Goal: Task Accomplishment & Management: Complete application form

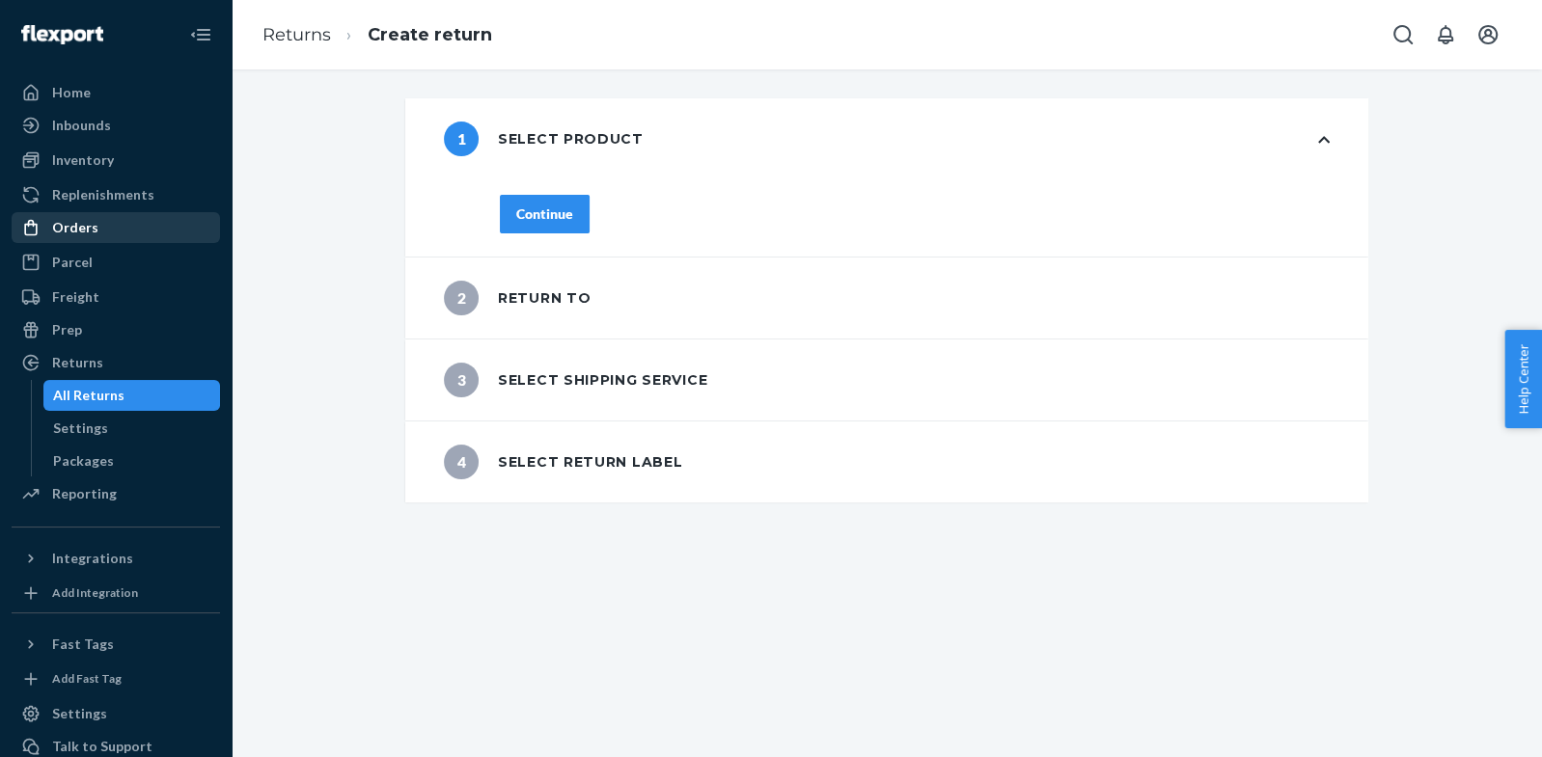
click at [92, 229] on div "Orders" at bounding box center [75, 227] width 46 height 19
click at [91, 230] on div "Orders" at bounding box center [75, 227] width 46 height 19
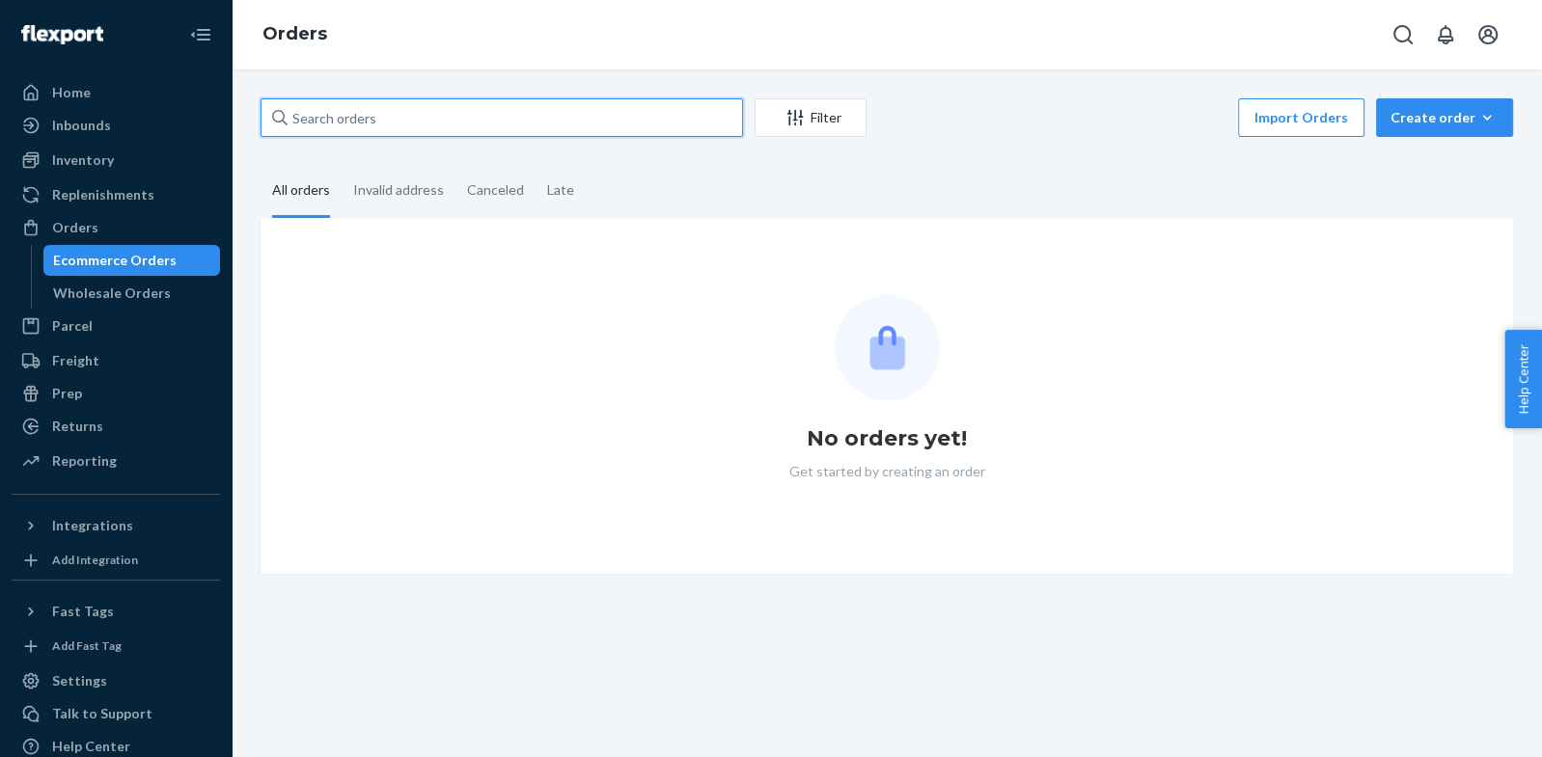
click at [455, 107] on input "text" at bounding box center [501, 117] width 482 height 39
paste input "[PERSON_NAME]"
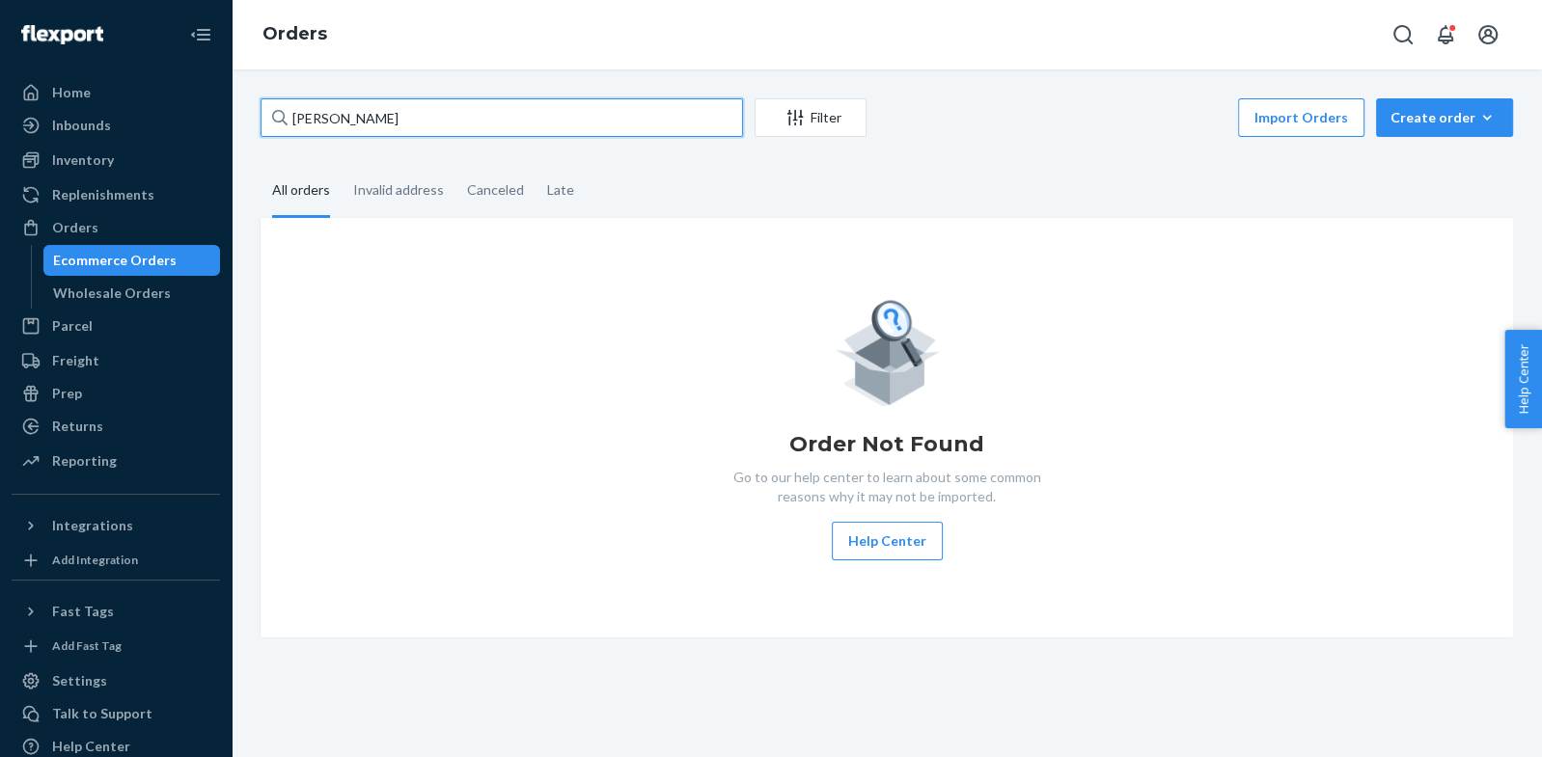
type input "[PERSON_NAME]"
click at [452, 140] on div "[PERSON_NAME] Filter Import Orders Create order Ecommerce order Removal order" at bounding box center [886, 119] width 1252 height 43
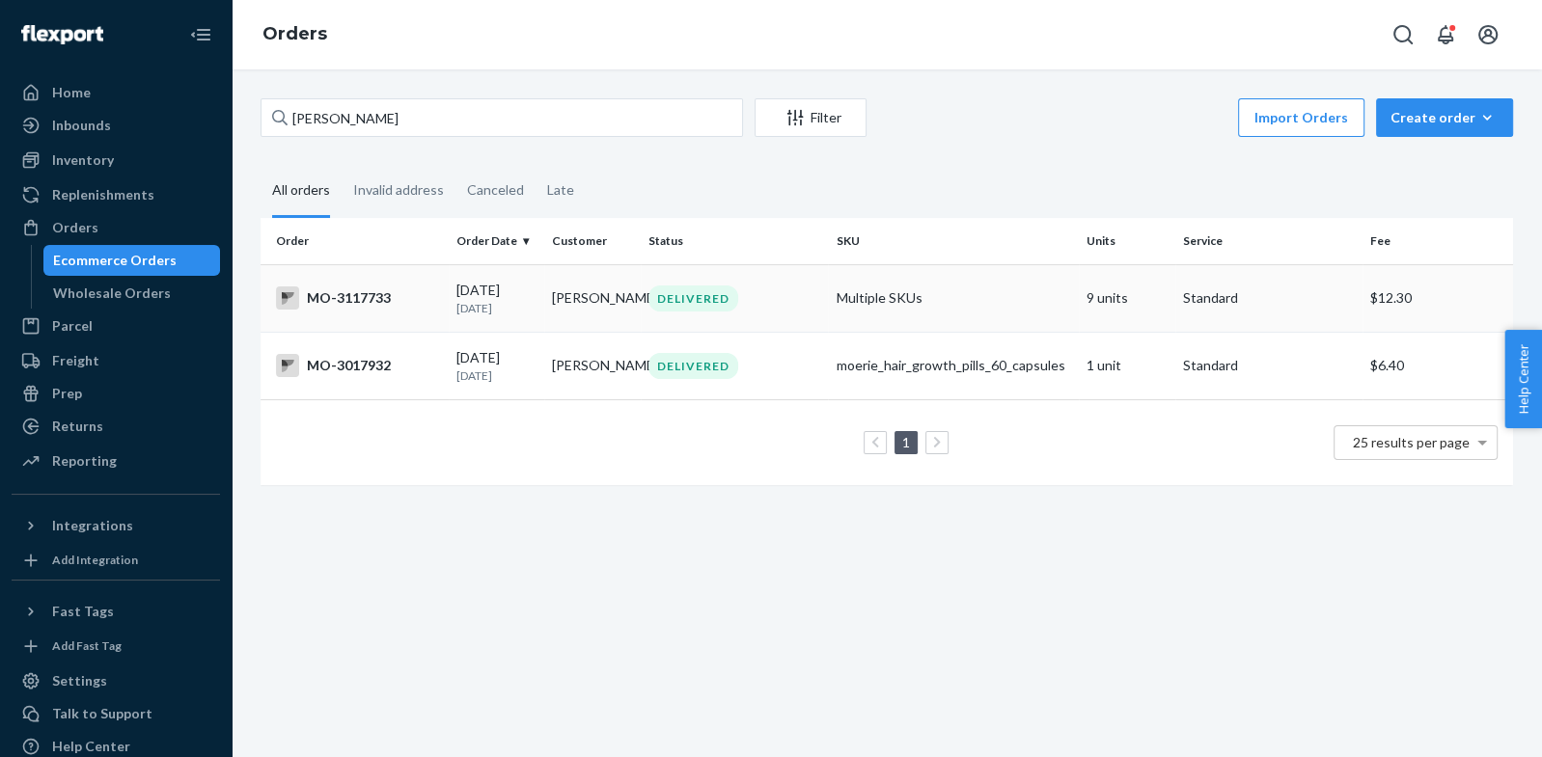
click at [360, 302] on div "MO-3117733" at bounding box center [358, 298] width 165 height 23
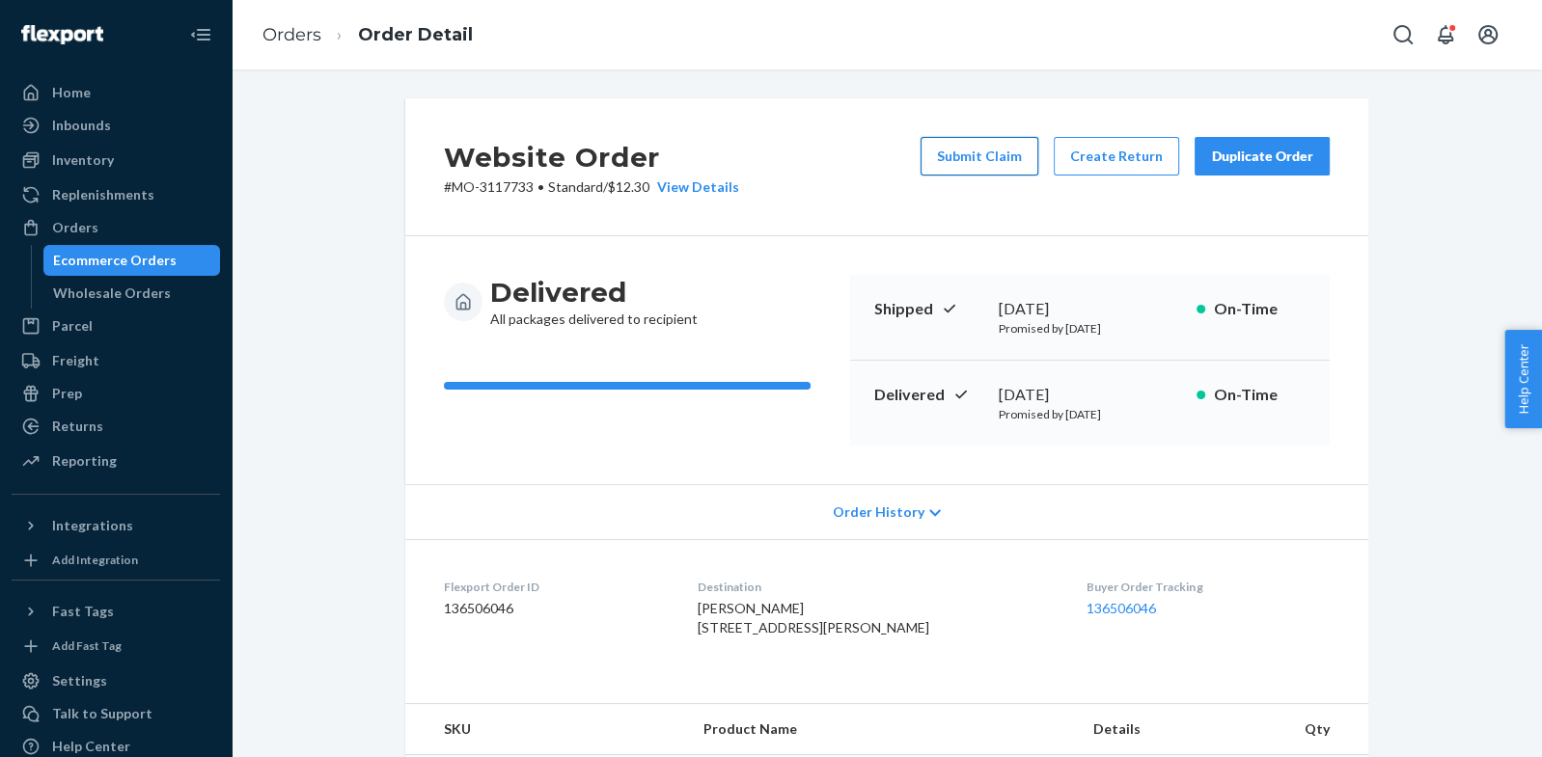
click at [1030, 164] on button "Submit Claim" at bounding box center [979, 156] width 118 height 39
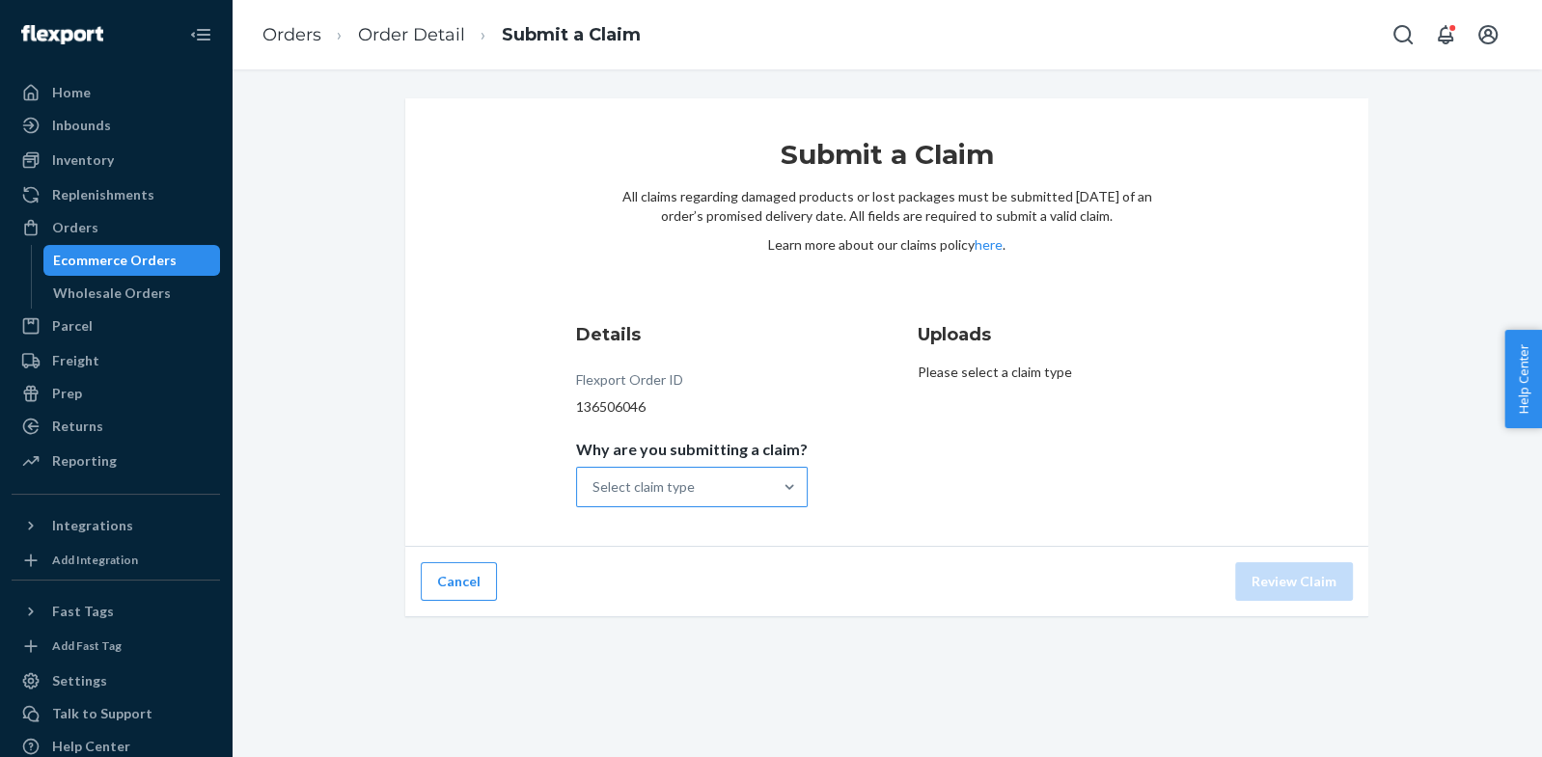
click at [730, 494] on div "Select claim type" at bounding box center [674, 487] width 195 height 39
click at [594, 494] on input "Why are you submitting a claim? Select claim type" at bounding box center [593, 487] width 2 height 19
click at [680, 651] on div "Missing product" at bounding box center [692, 650] width 224 height 39
click at [594, 497] on input "Why are you submitting a claim? option Missing product focused, 4 of 4. 4 resul…" at bounding box center [593, 487] width 2 height 19
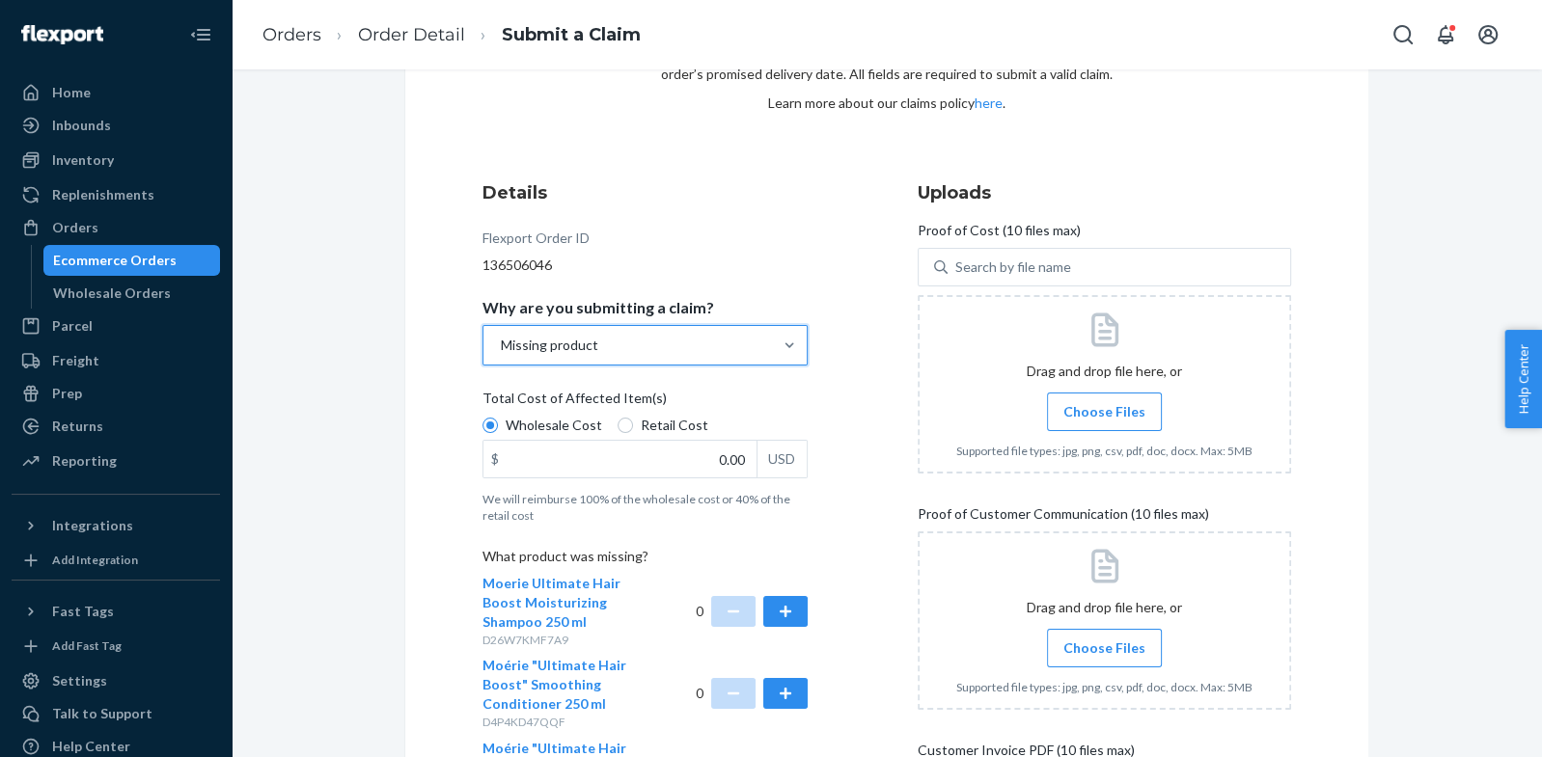
scroll to position [143, 0]
click at [641, 426] on span "Retail Cost" at bounding box center [675, 424] width 68 height 19
click at [633, 426] on input "Retail Cost" at bounding box center [624, 424] width 15 height 15
radio input "true"
radio input "false"
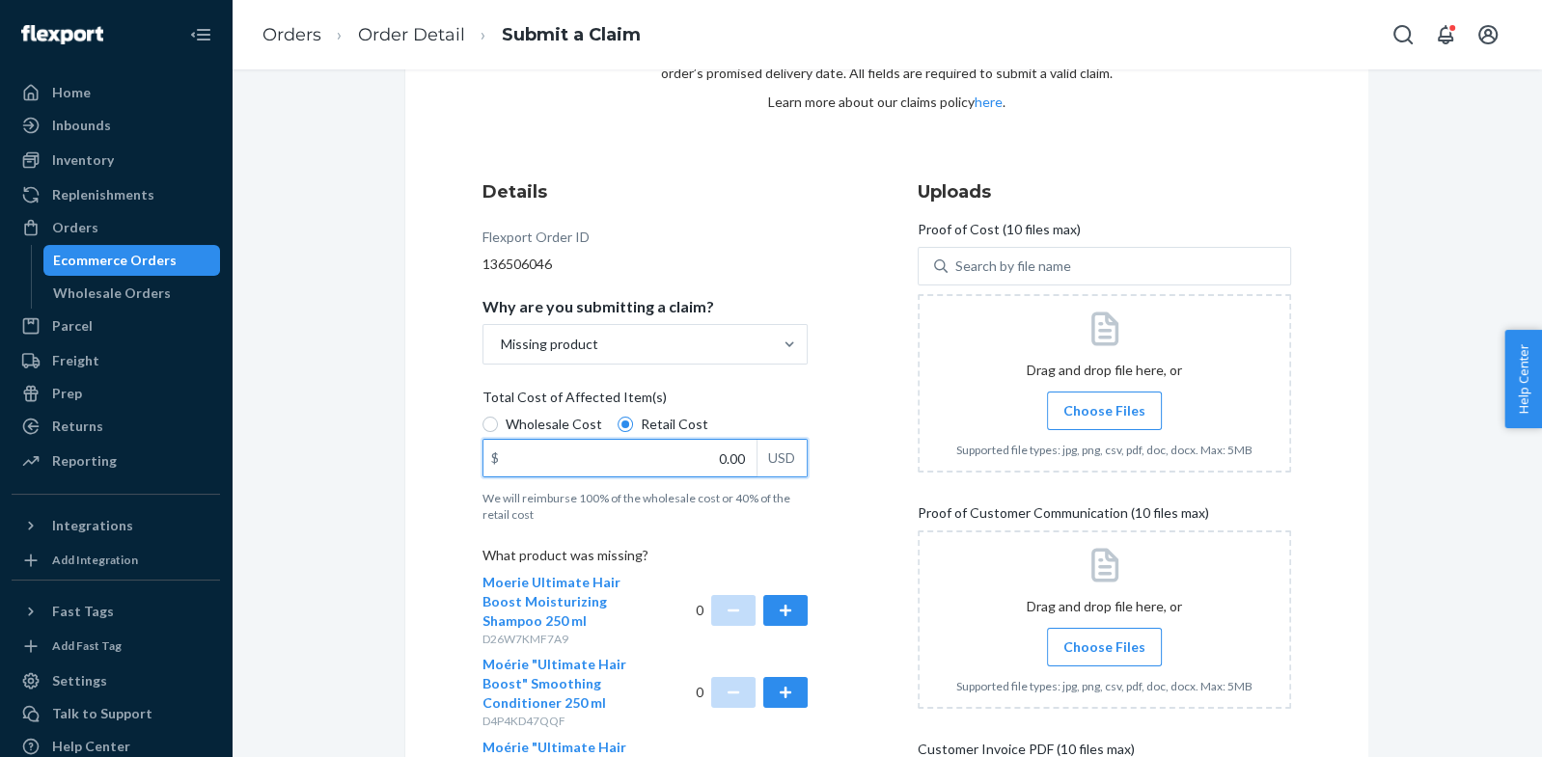
click at [715, 469] on input "0.00" at bounding box center [619, 458] width 273 height 37
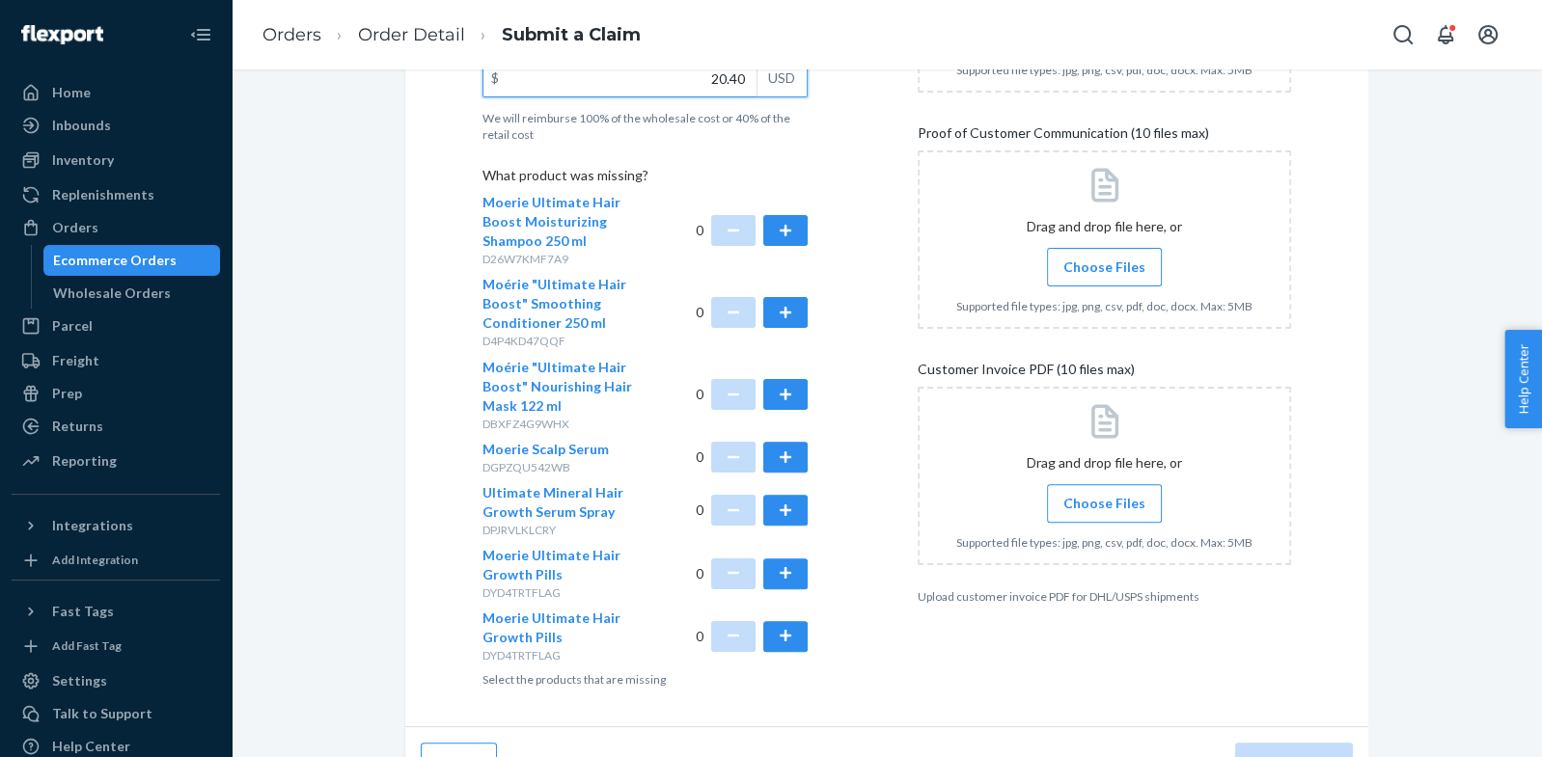
scroll to position [528, 0]
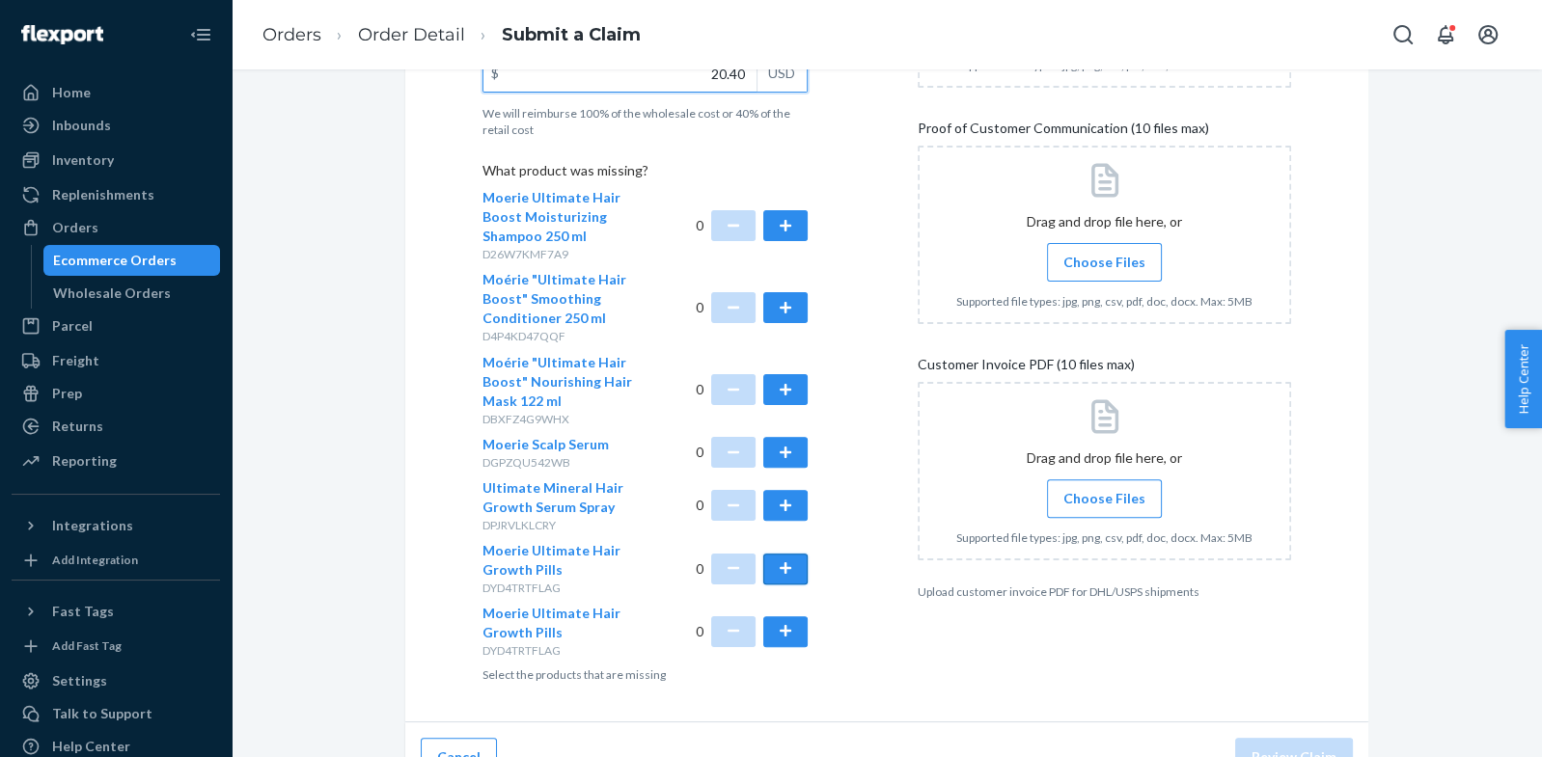
type input "20.40"
click at [791, 575] on button "button" at bounding box center [785, 569] width 44 height 31
click at [854, 579] on div "Details Flexport Order ID 136506046 Why are you submitting a claim? Missing pro…" at bounding box center [668, 239] width 373 height 912
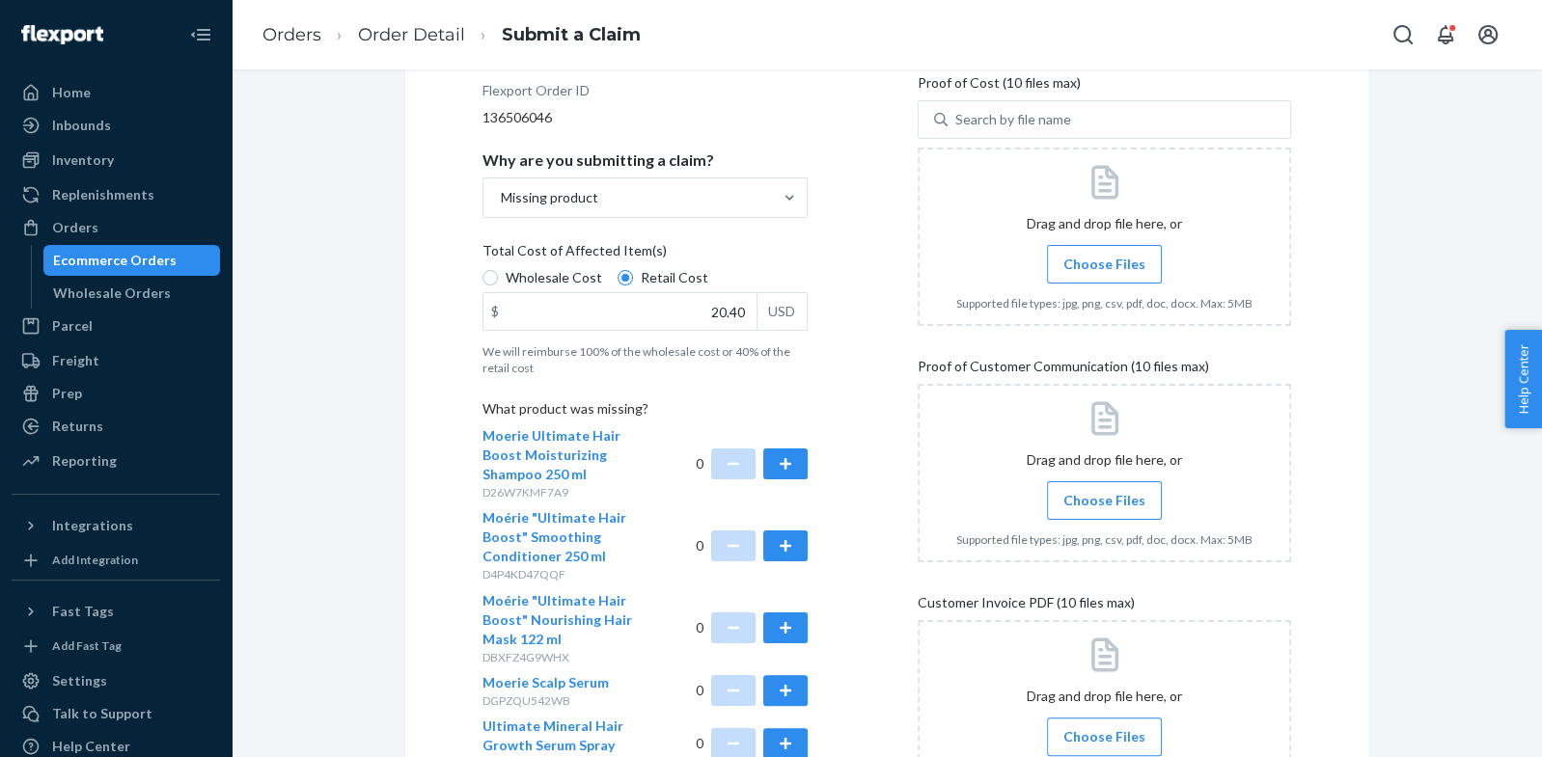
scroll to position [286, 0]
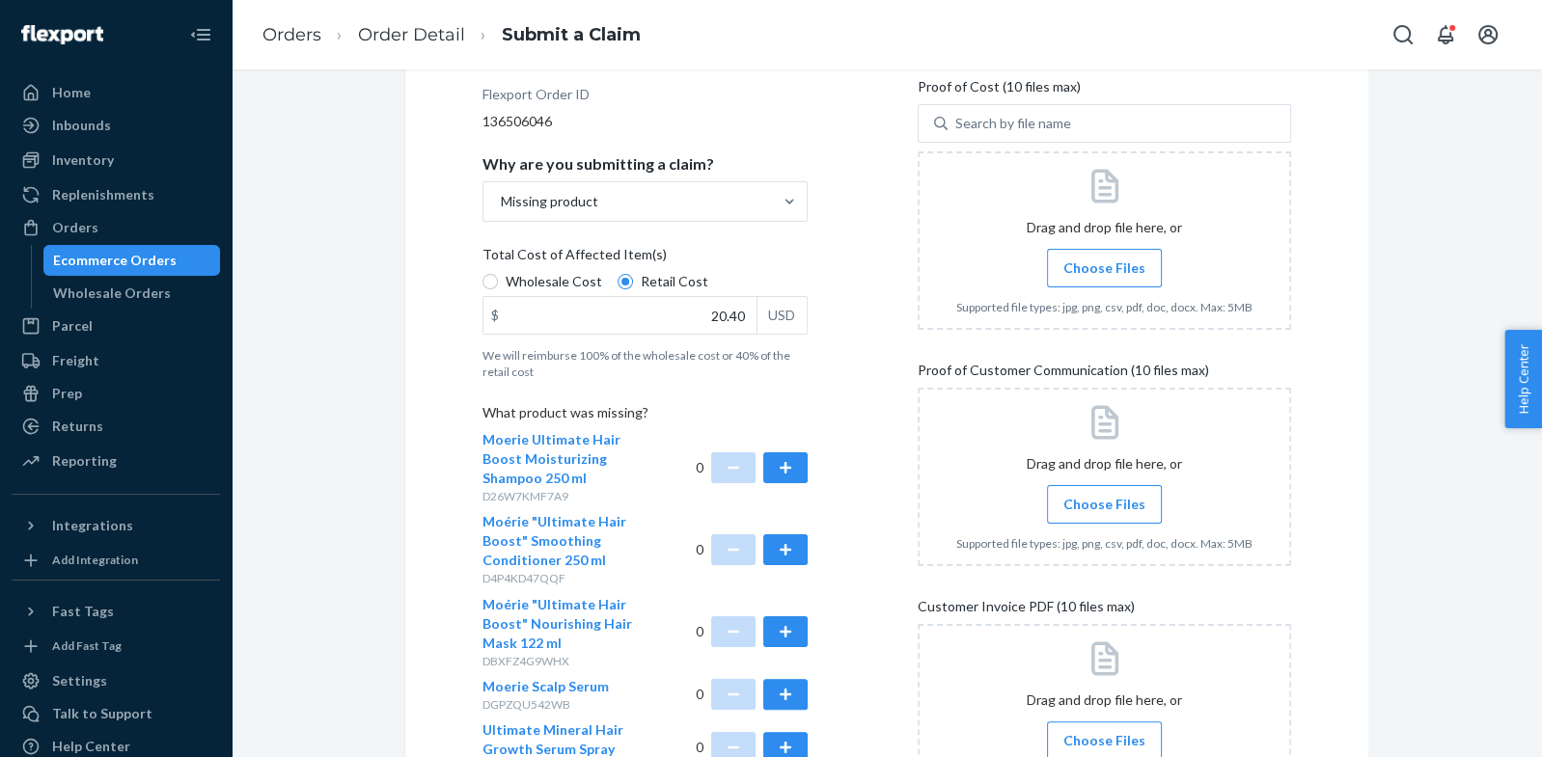
click at [1094, 271] on span "Choose Files" at bounding box center [1104, 268] width 82 height 19
click at [1104, 271] on input "Choose Files" at bounding box center [1104, 268] width 1 height 21
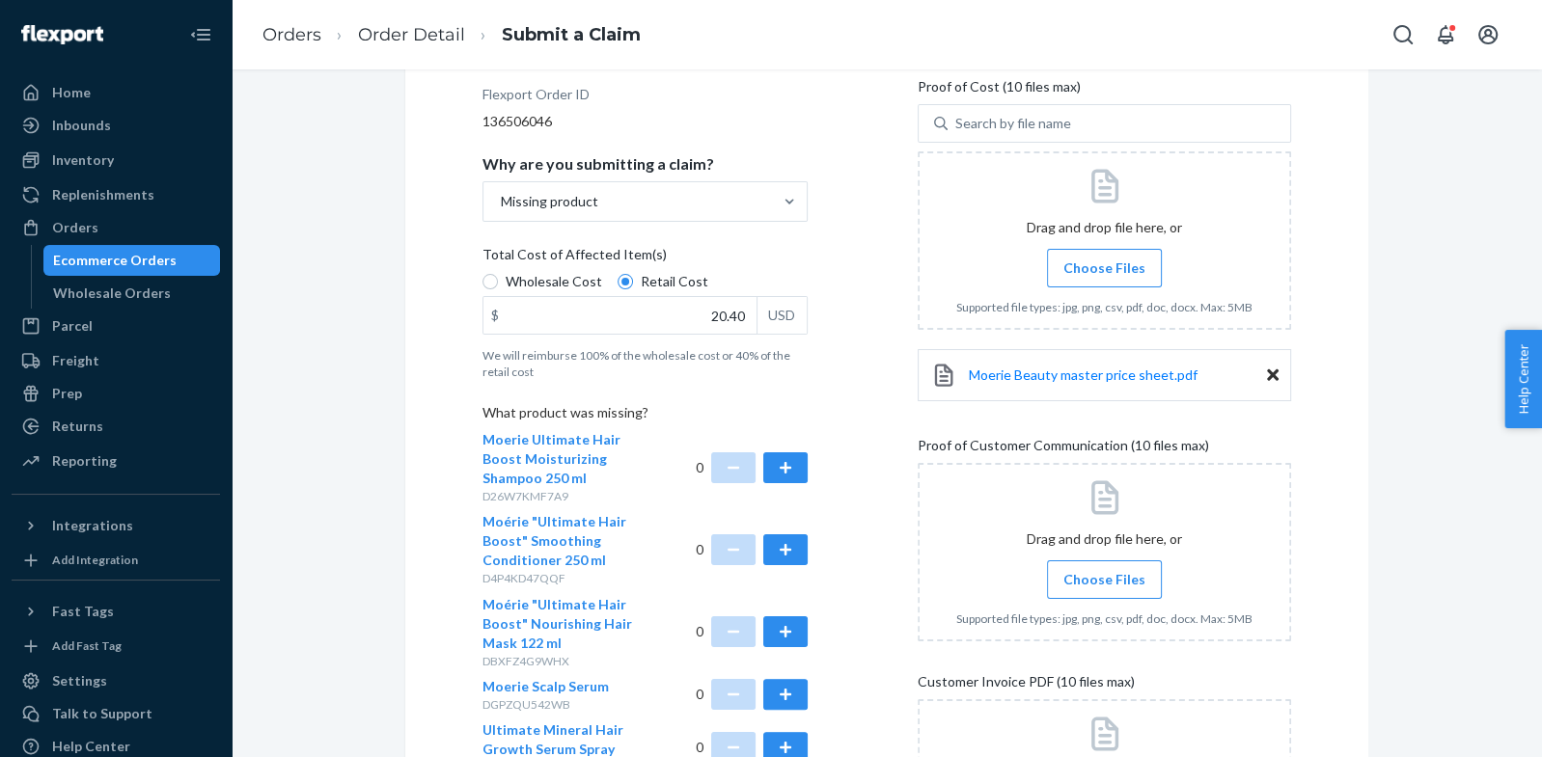
click at [1091, 268] on span "Choose Files" at bounding box center [1104, 268] width 82 height 19
click at [1104, 268] on input "Choose Files" at bounding box center [1104, 268] width 1 height 21
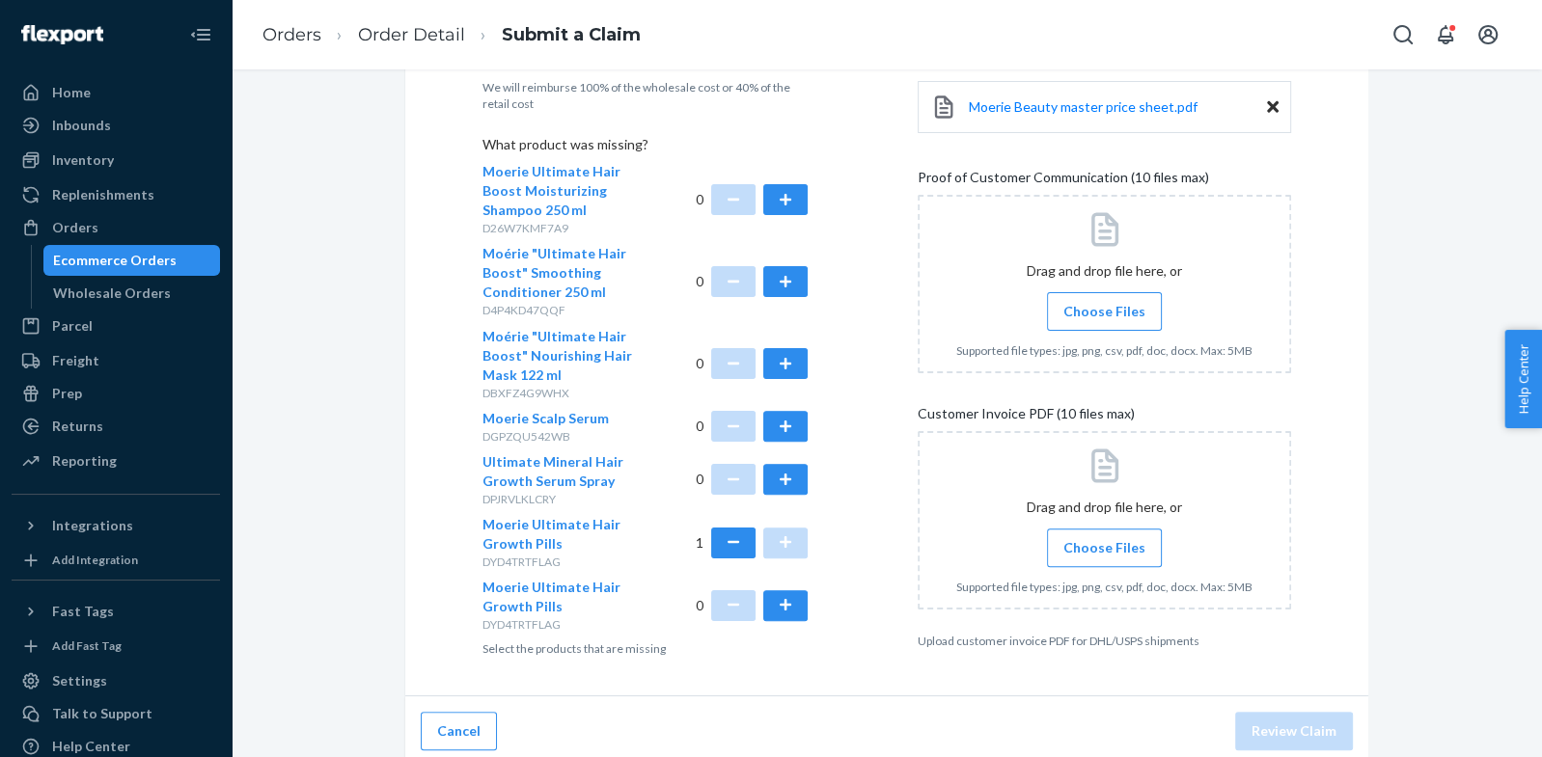
scroll to position [561, 0]
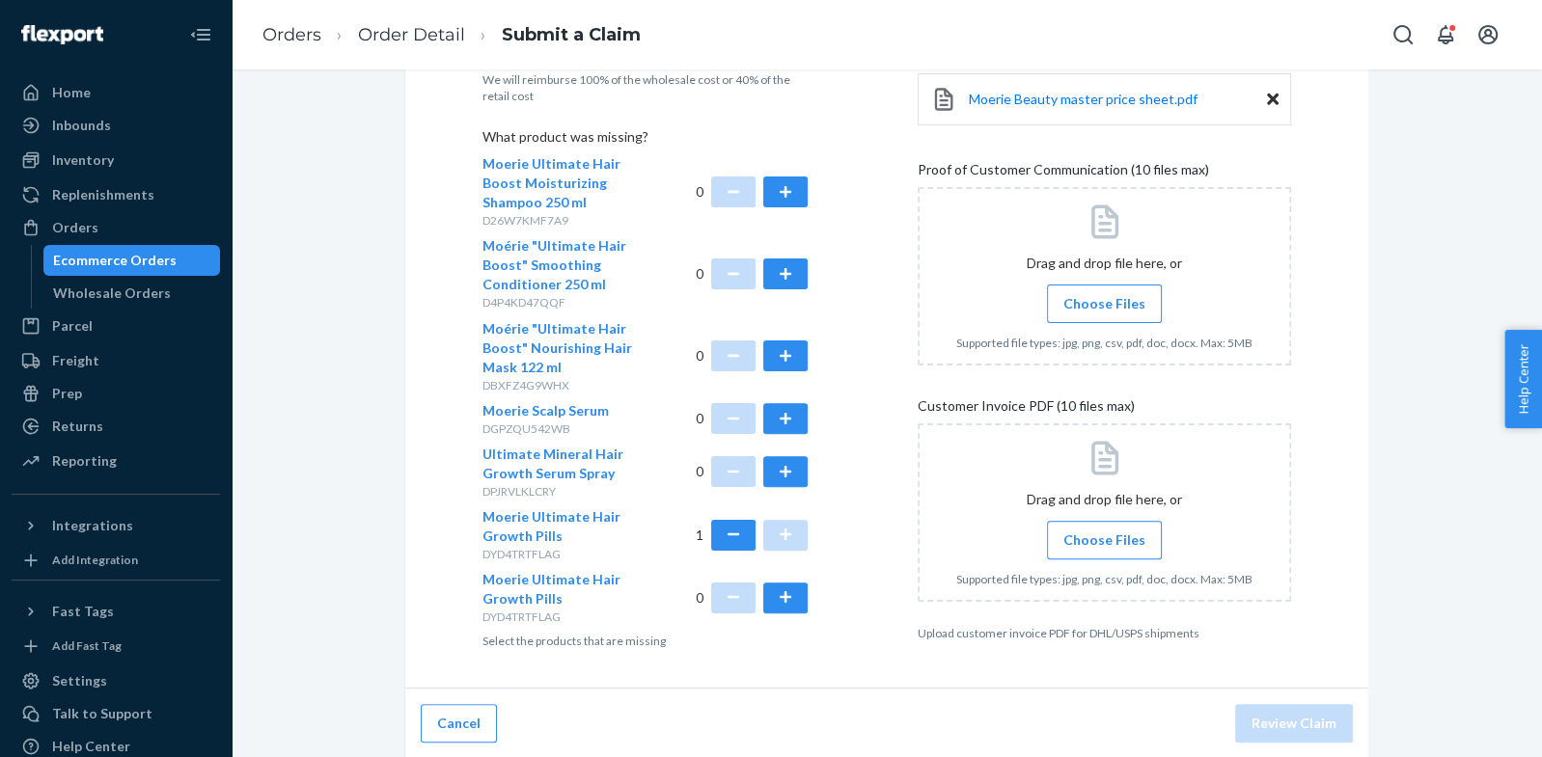
click at [1073, 302] on span "Choose Files" at bounding box center [1104, 303] width 82 height 19
click at [1104, 302] on input "Choose Files" at bounding box center [1104, 303] width 1 height 21
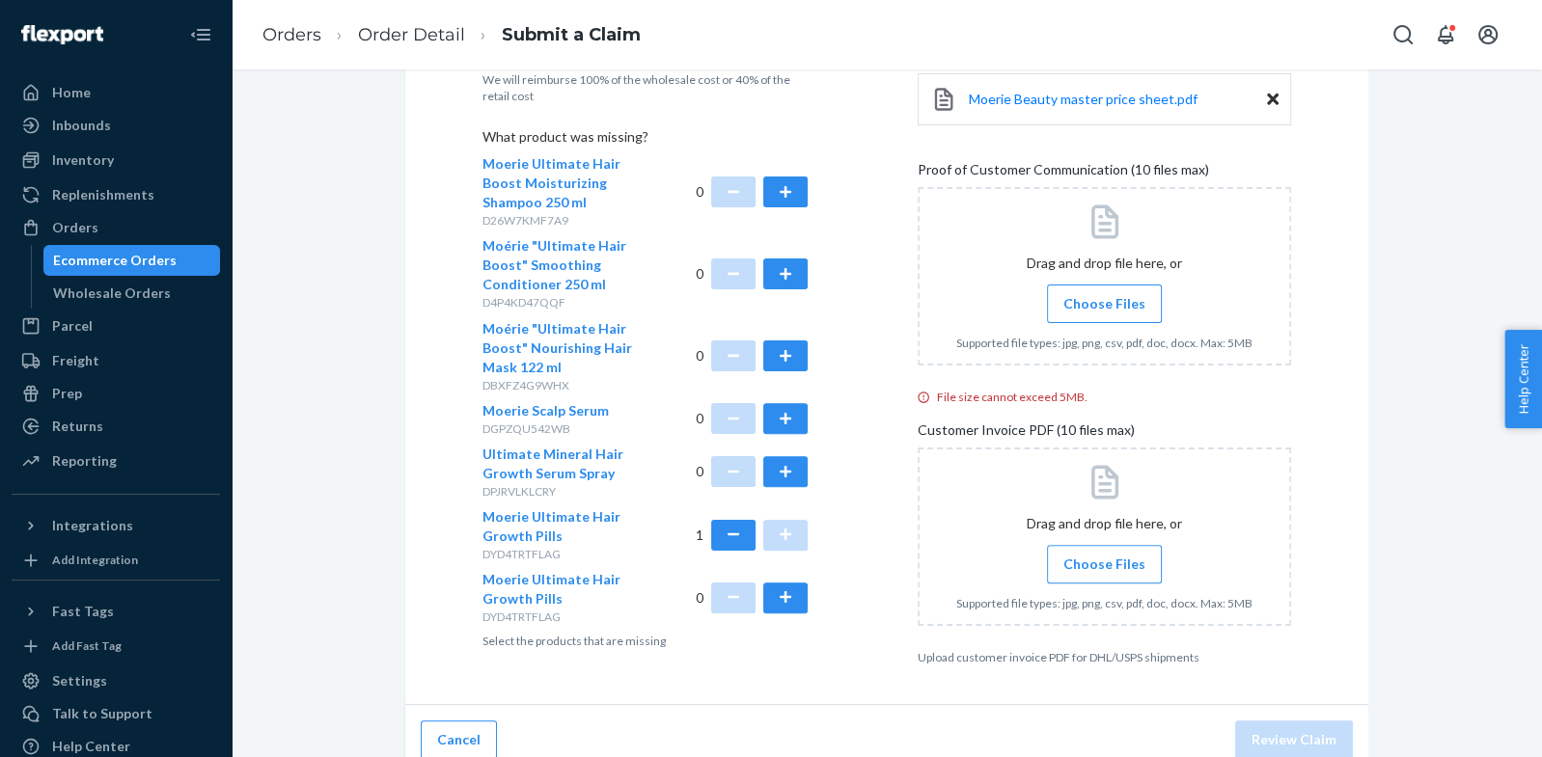
scroll to position [562, 0]
click at [1131, 561] on span "Choose Files" at bounding box center [1104, 563] width 82 height 19
click at [1105, 561] on input "Choose Files" at bounding box center [1104, 563] width 1 height 21
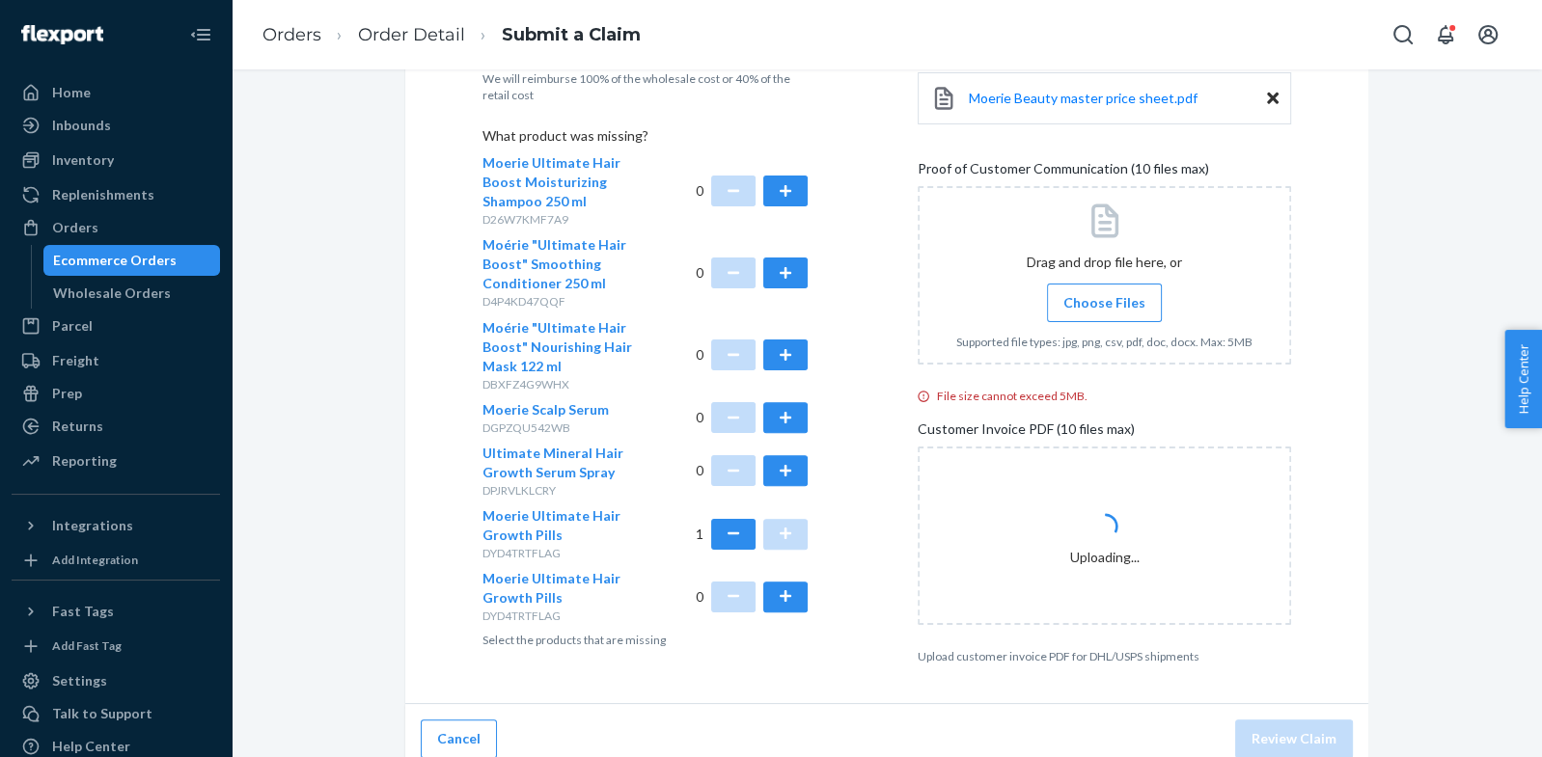
click at [1099, 305] on span "Choose Files" at bounding box center [1104, 302] width 82 height 19
click at [1104, 305] on input "Choose Files" at bounding box center [1104, 302] width 1 height 21
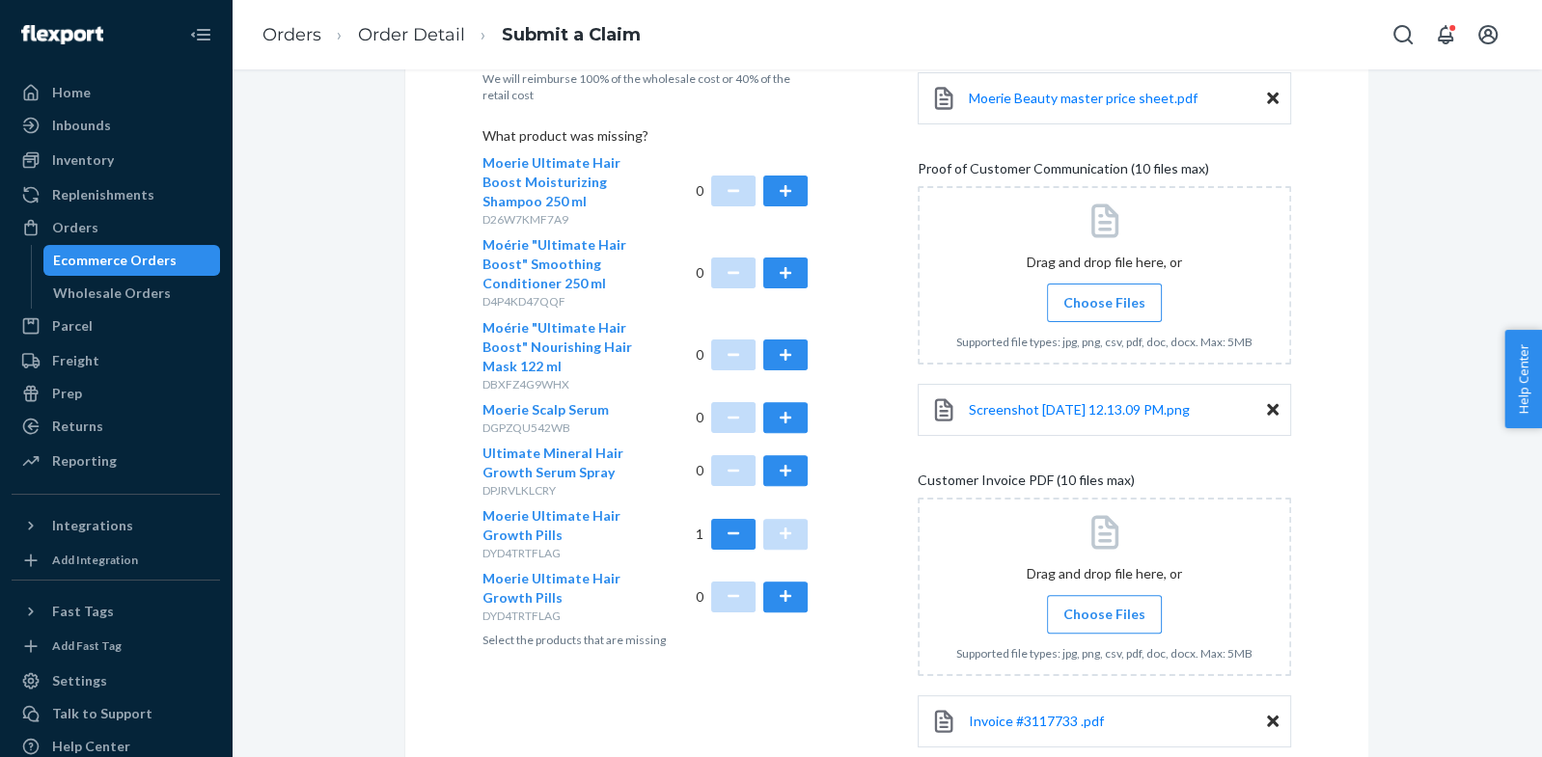
click at [1087, 304] on span "Choose Files" at bounding box center [1104, 302] width 82 height 19
click at [1104, 304] on input "Choose Files" at bounding box center [1104, 302] width 1 height 21
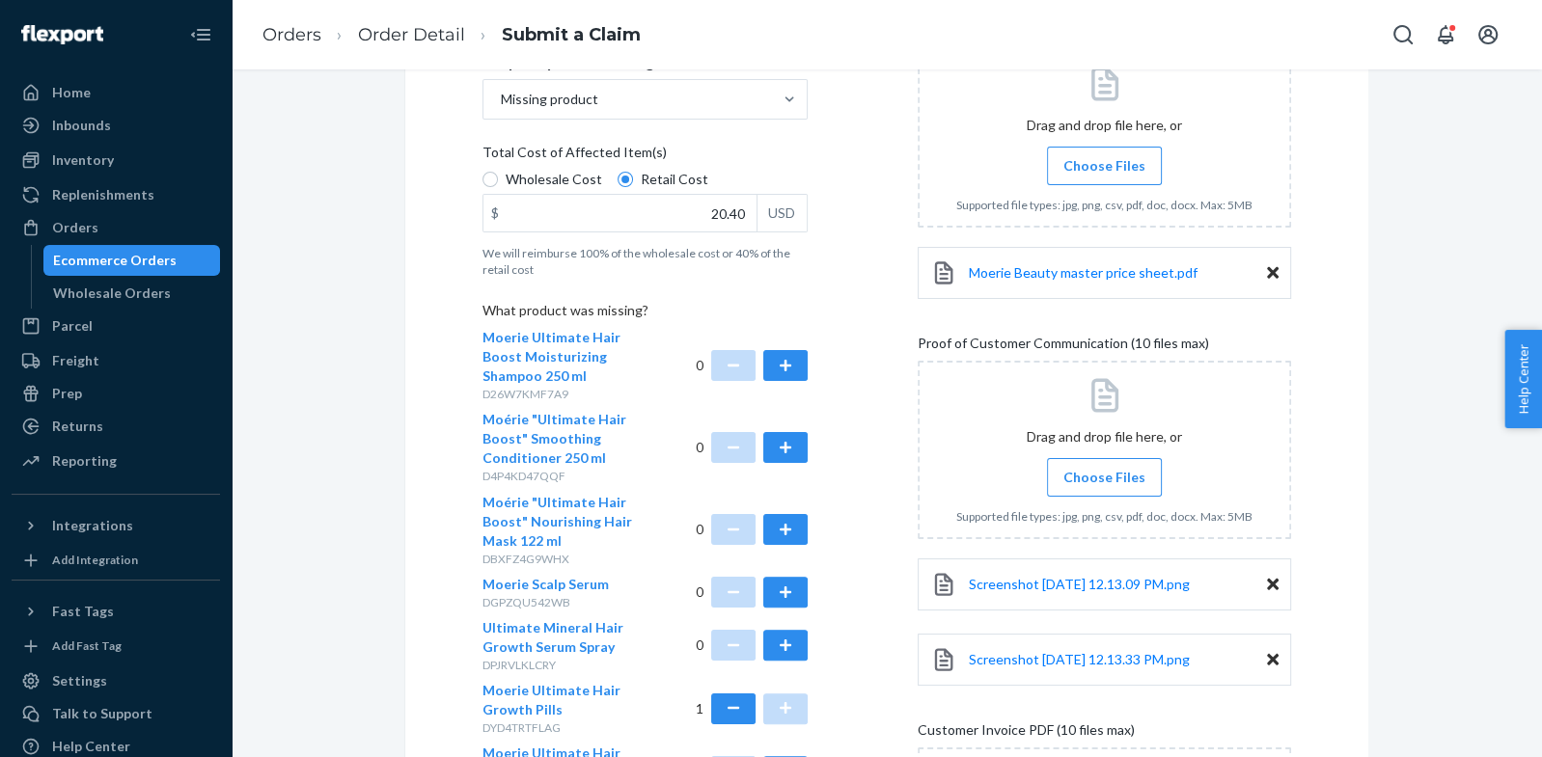
scroll to position [777, 0]
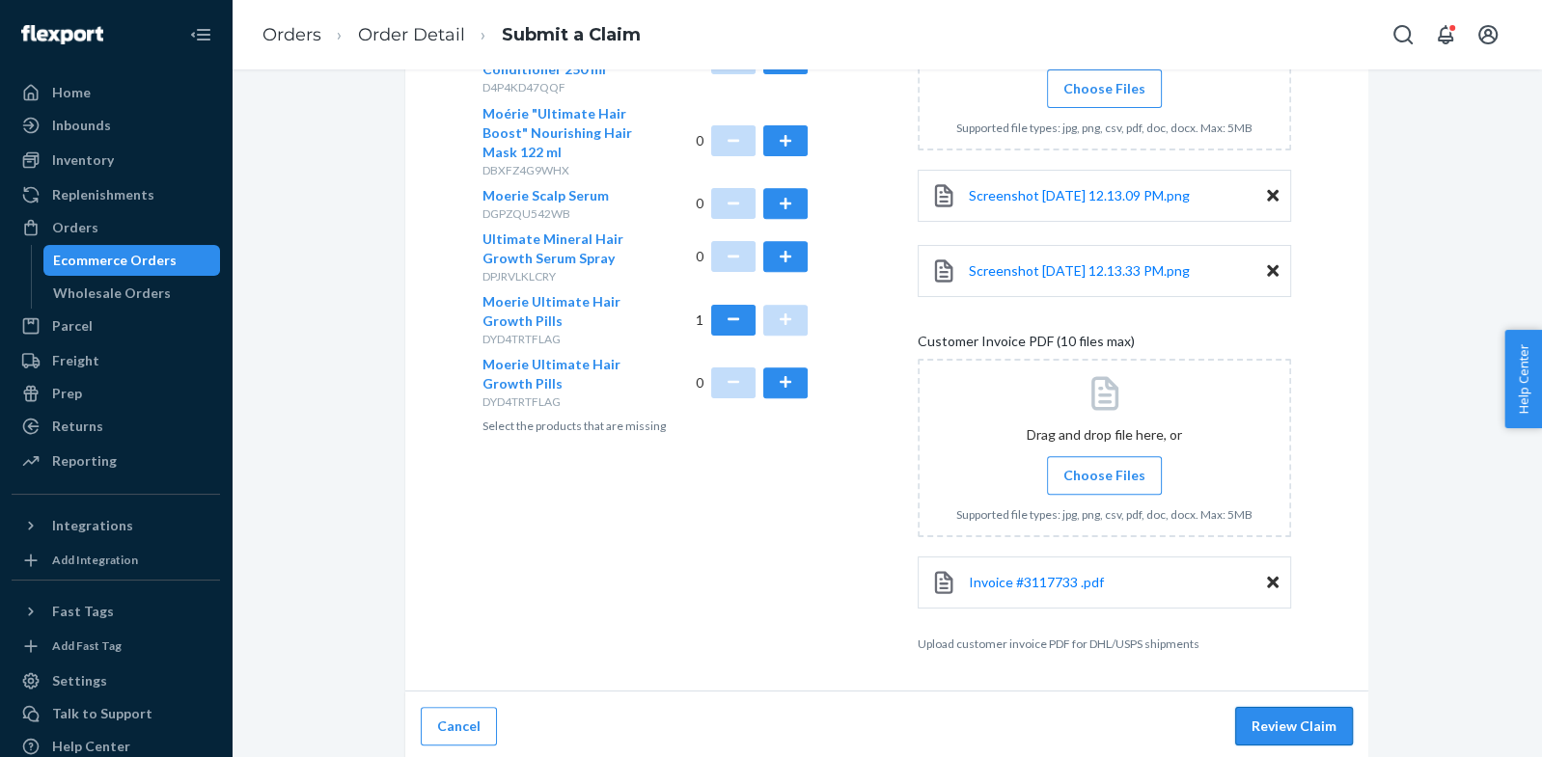
click at [1319, 709] on button "Review Claim" at bounding box center [1294, 726] width 118 height 39
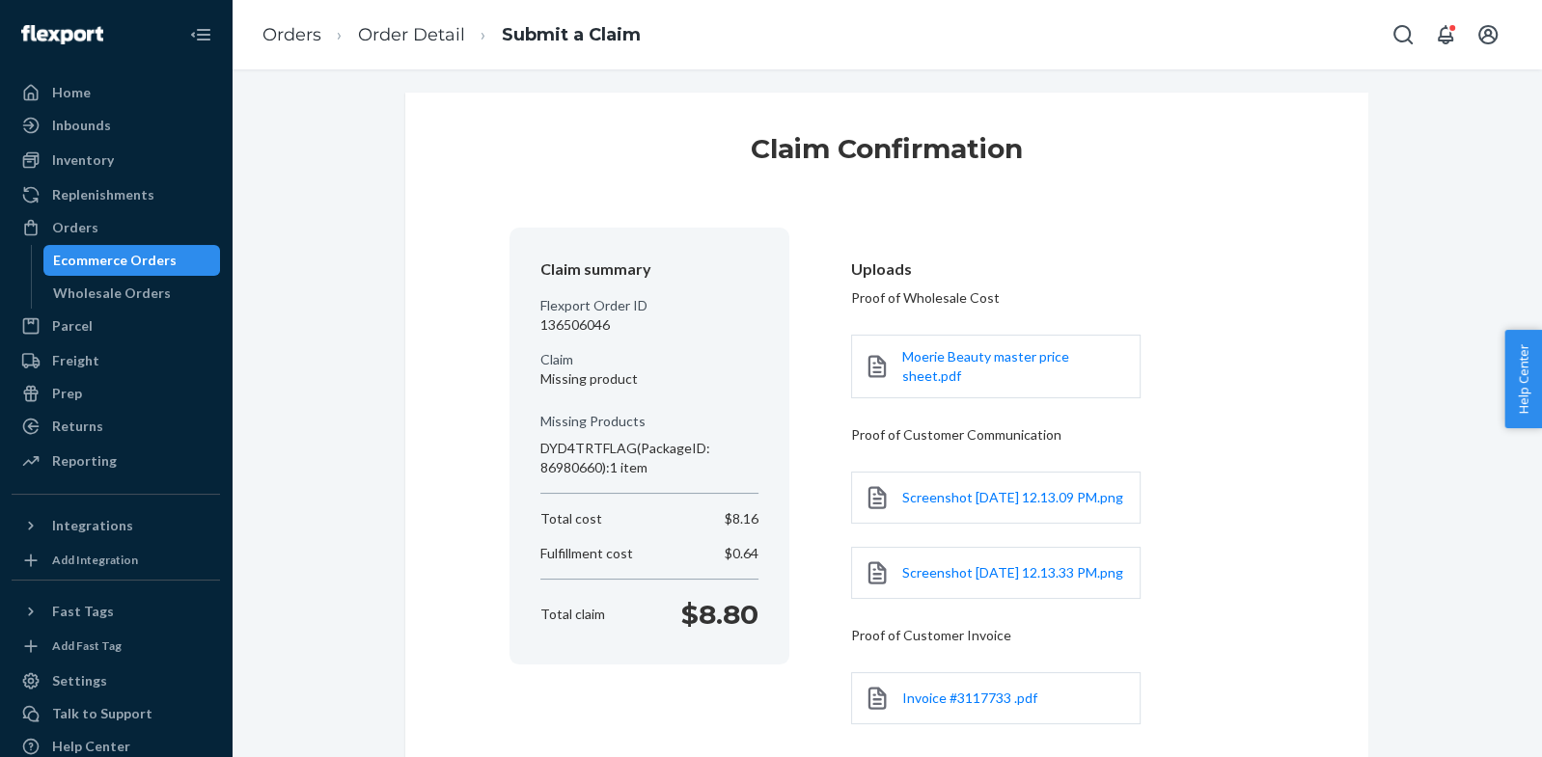
scroll to position [185, 0]
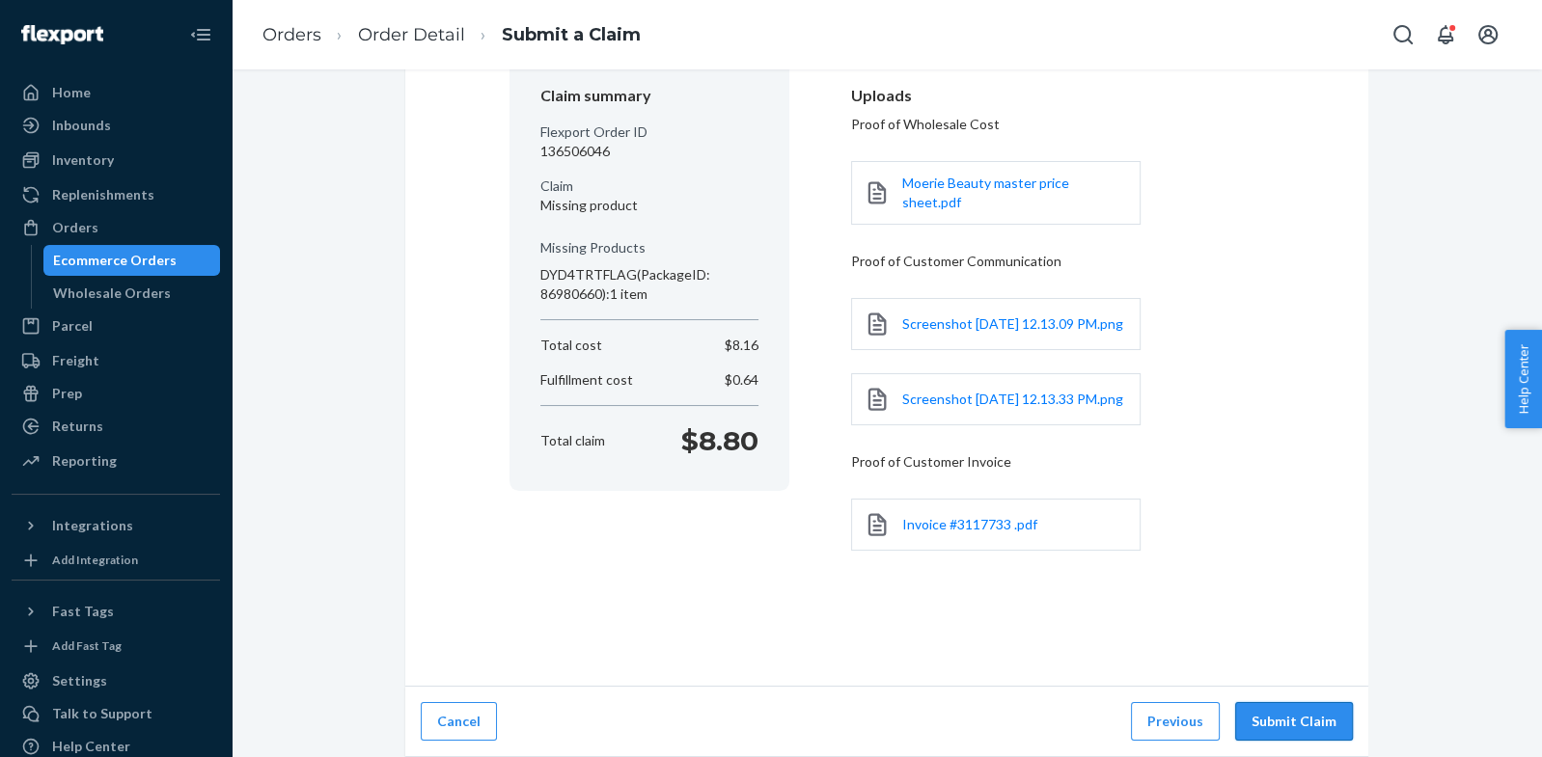
click at [1321, 706] on button "Submit Claim" at bounding box center [1294, 721] width 118 height 39
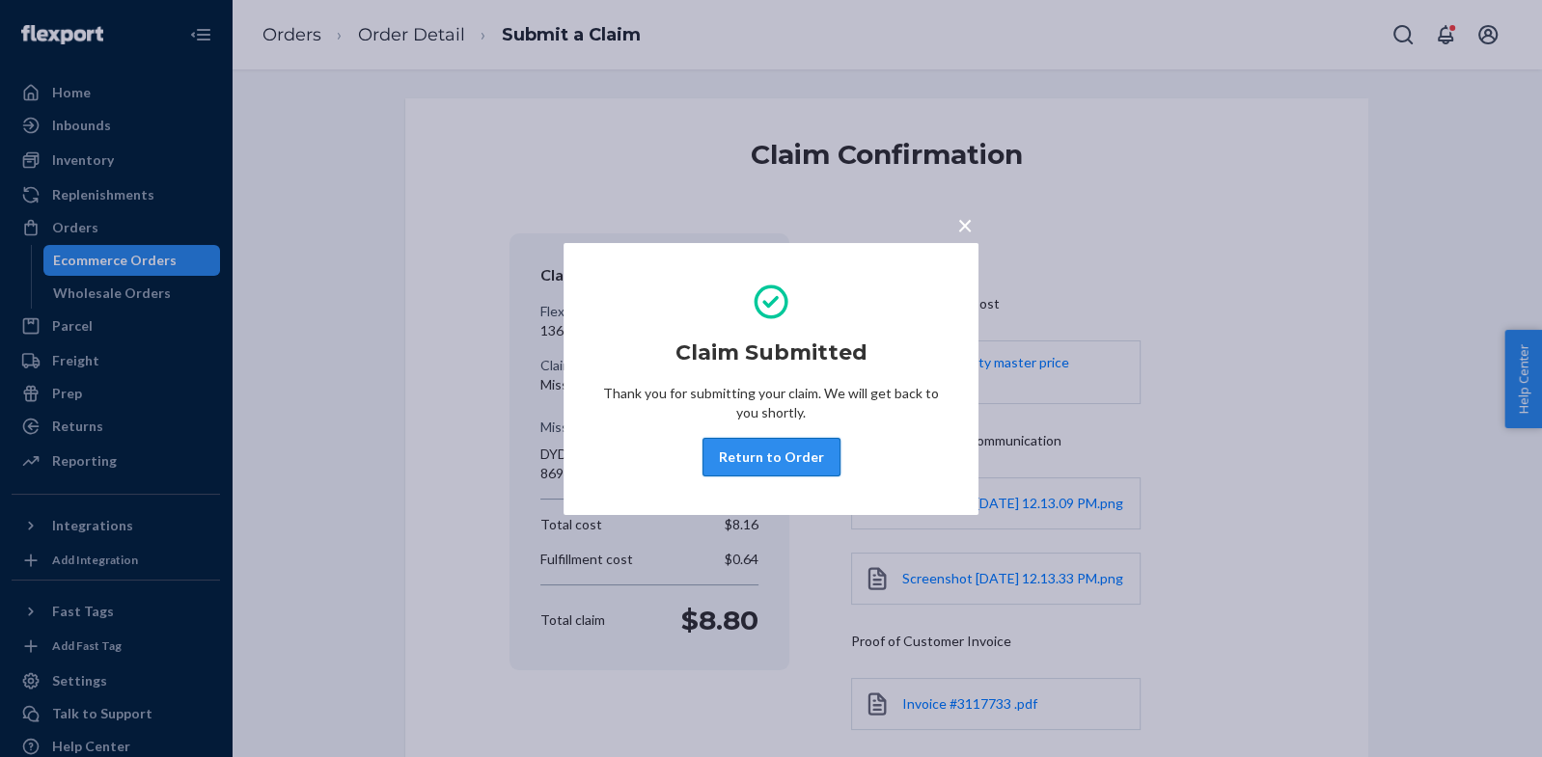
click at [752, 469] on button "Return to Order" at bounding box center [771, 457] width 138 height 39
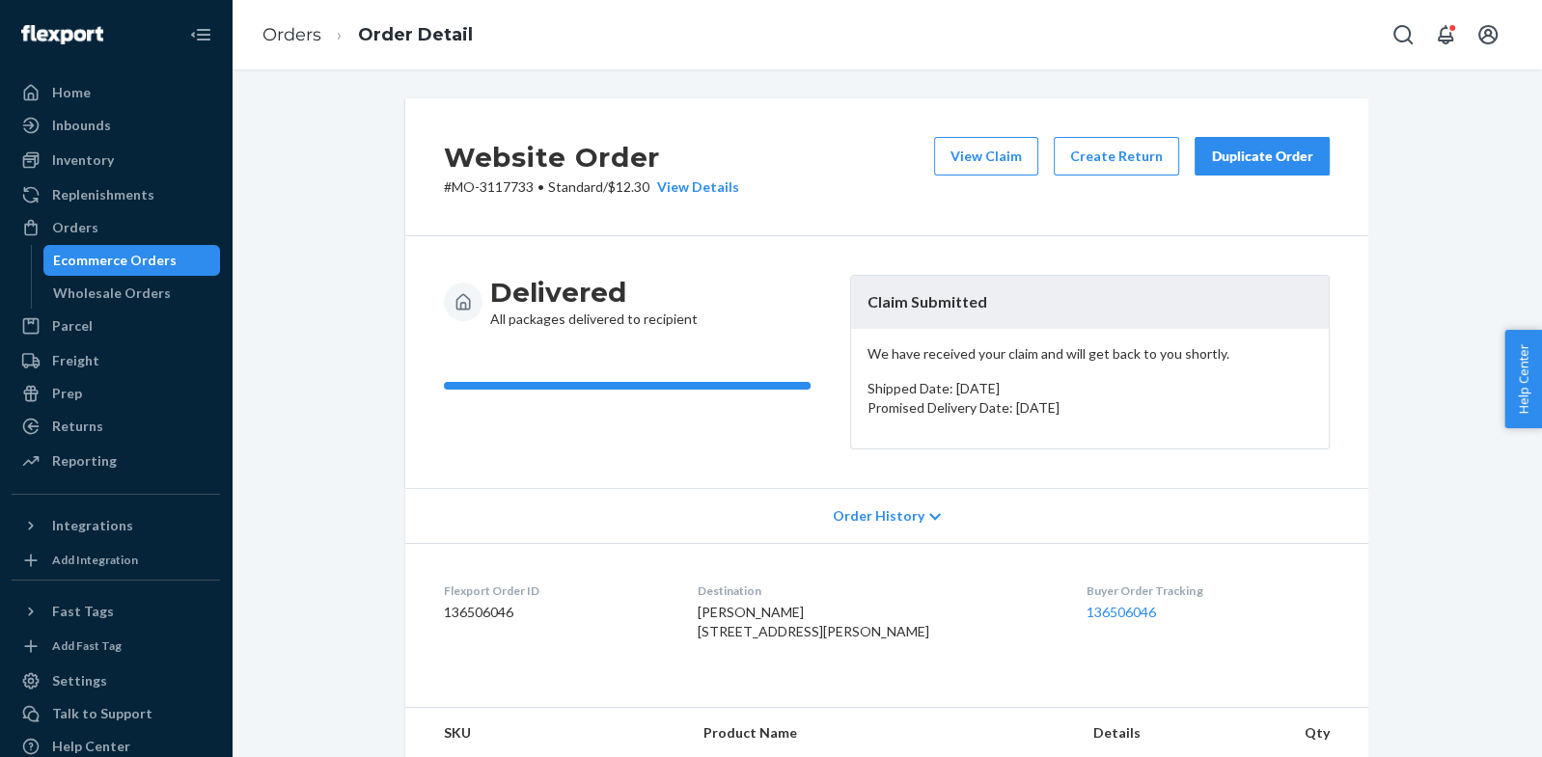
click at [1245, 152] on div "Duplicate Order" at bounding box center [1262, 156] width 102 height 19
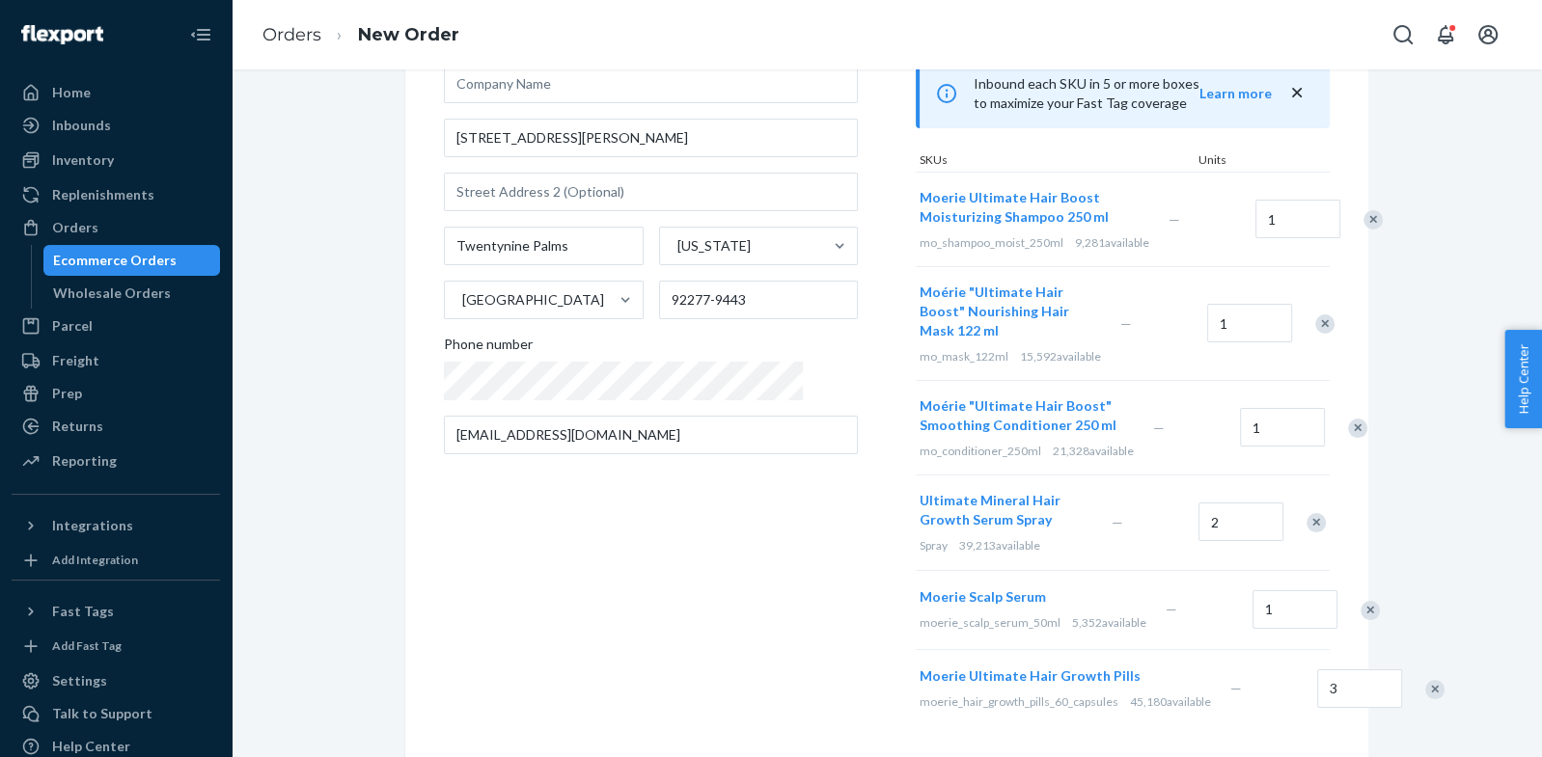
scroll to position [252, 0]
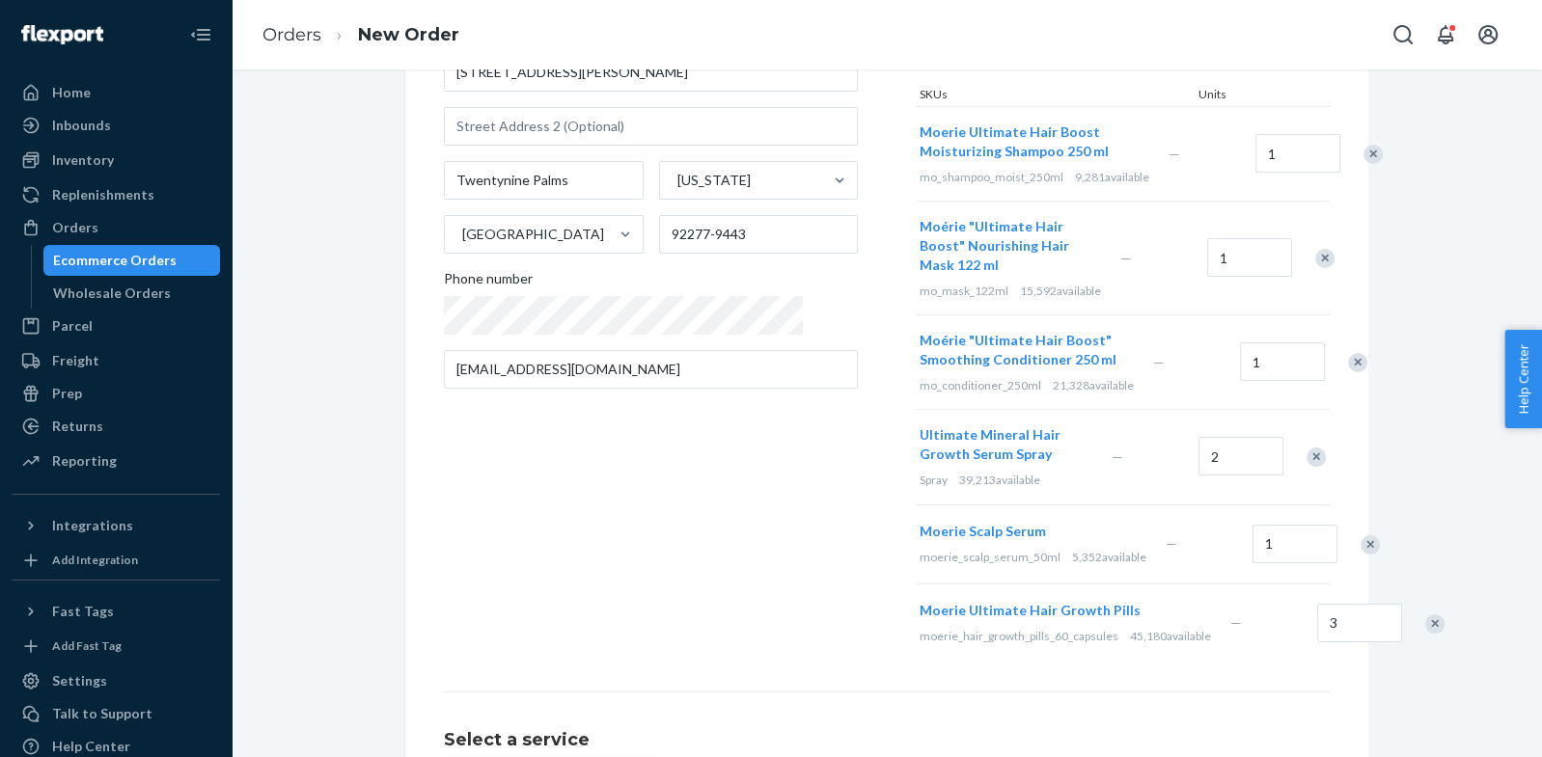
click at [1363, 155] on div "Remove Item" at bounding box center [1372, 154] width 19 height 19
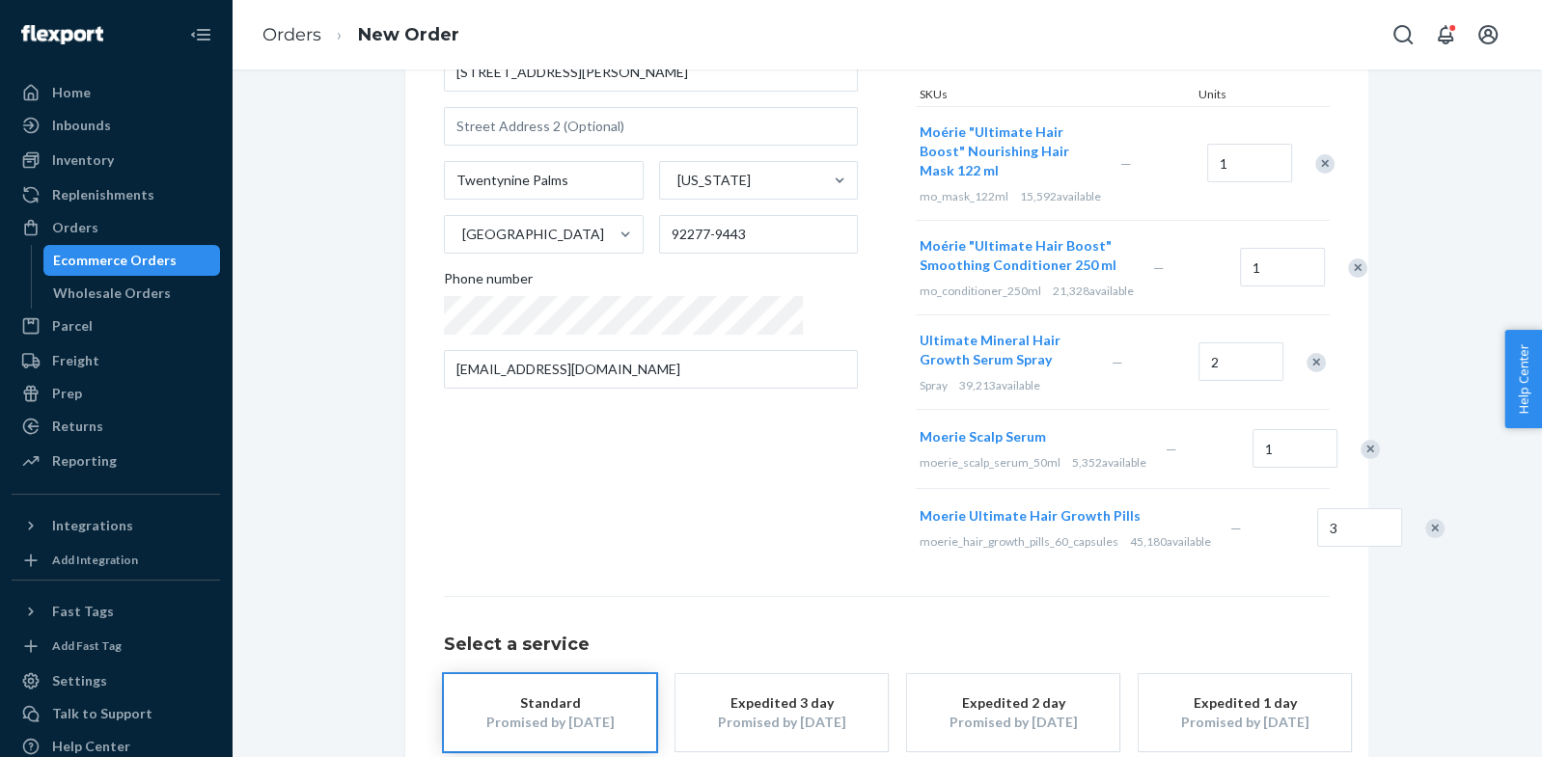
click at [1320, 155] on div "Remove Item" at bounding box center [1324, 163] width 19 height 19
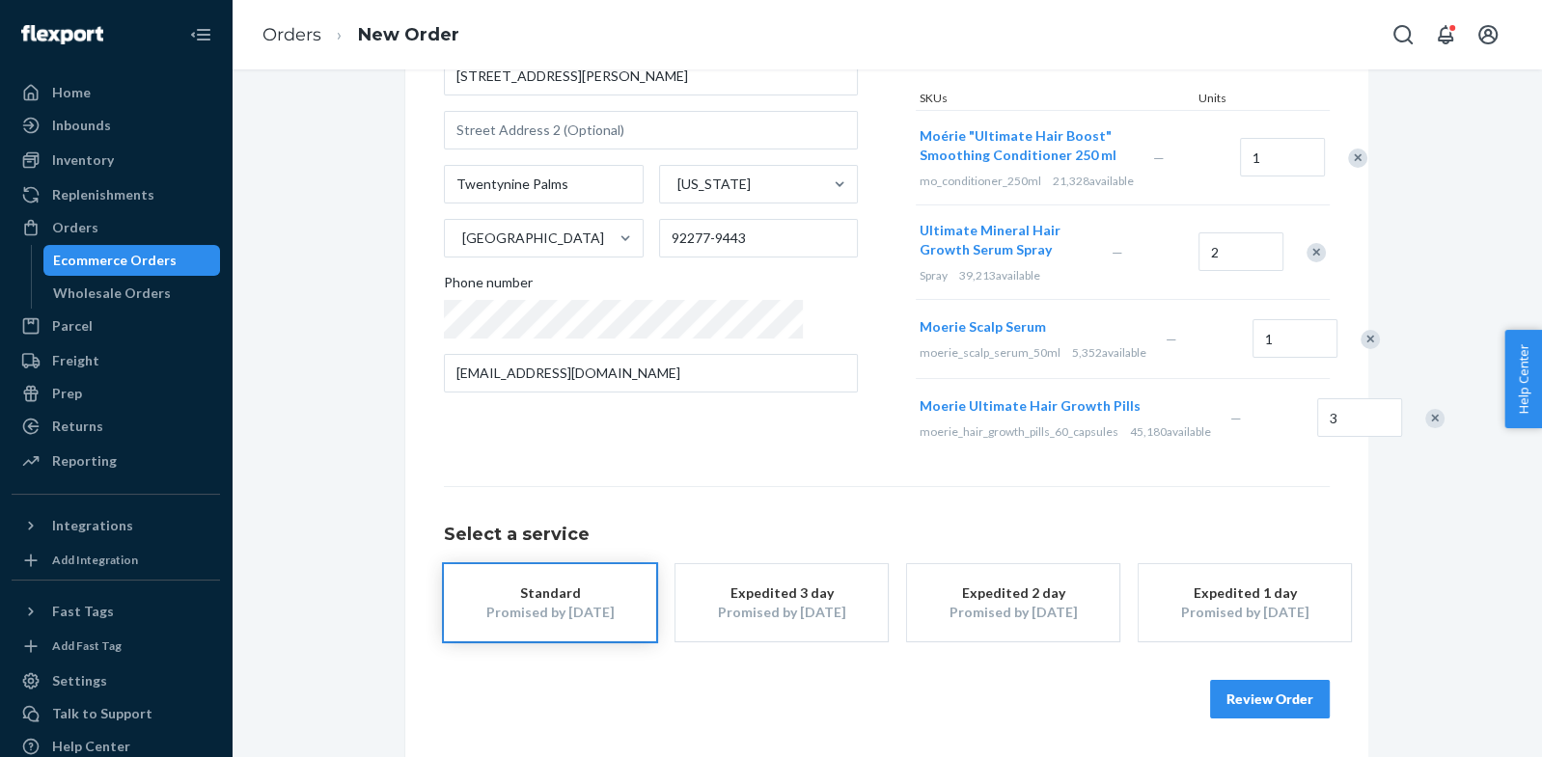
click at [1348, 155] on div "Remove Item" at bounding box center [1357, 158] width 19 height 19
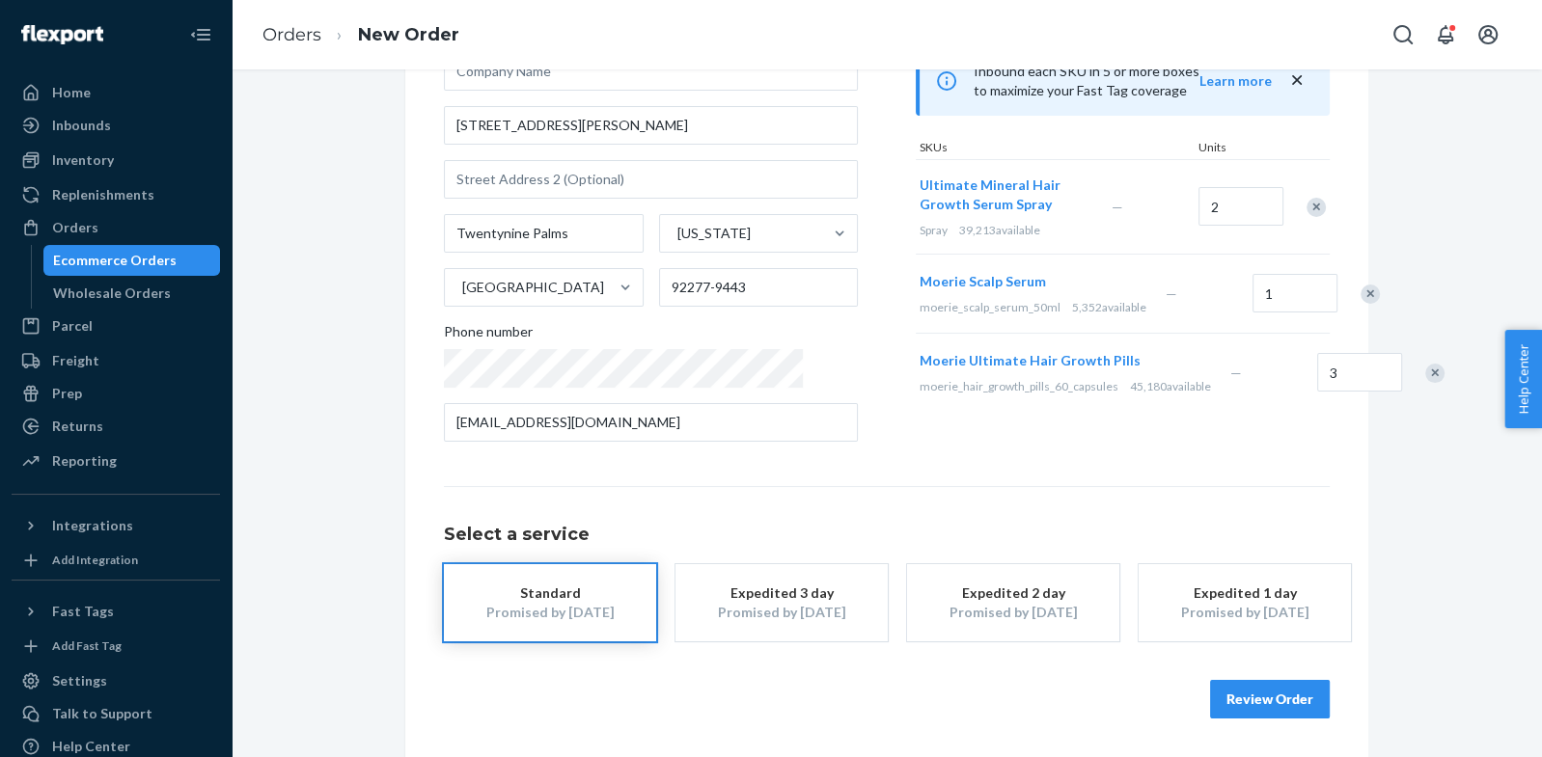
scroll to position [198, 0]
click at [1316, 208] on div "Remove Item" at bounding box center [1315, 208] width 19 height 19
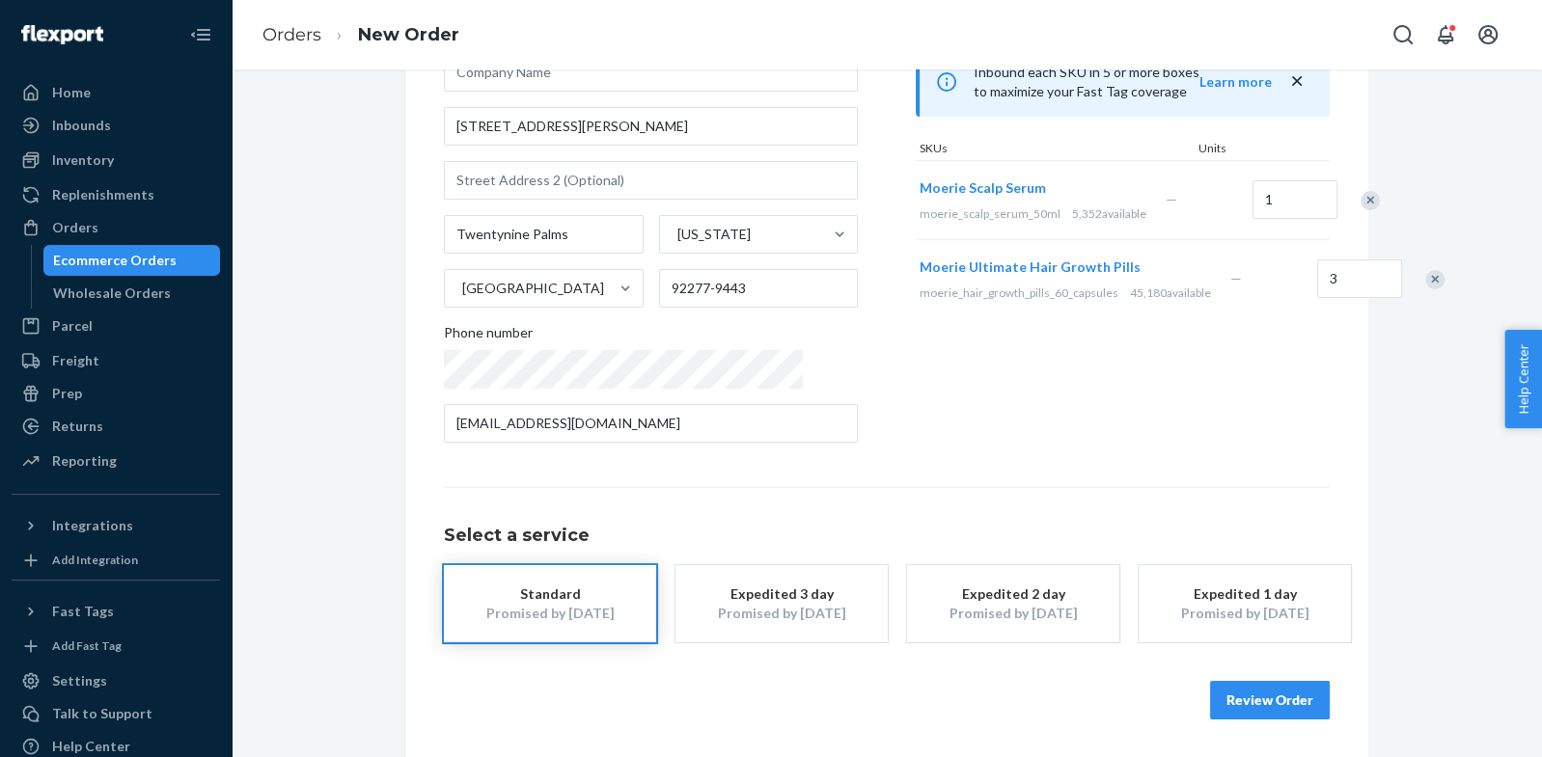
click at [1335, 210] on div at bounding box center [1359, 200] width 48 height 51
drag, startPoint x: 1322, startPoint y: 198, endPoint x: 1310, endPoint y: 208, distance: 15.7
click at [1360, 198] on div "Remove Item" at bounding box center [1369, 200] width 19 height 19
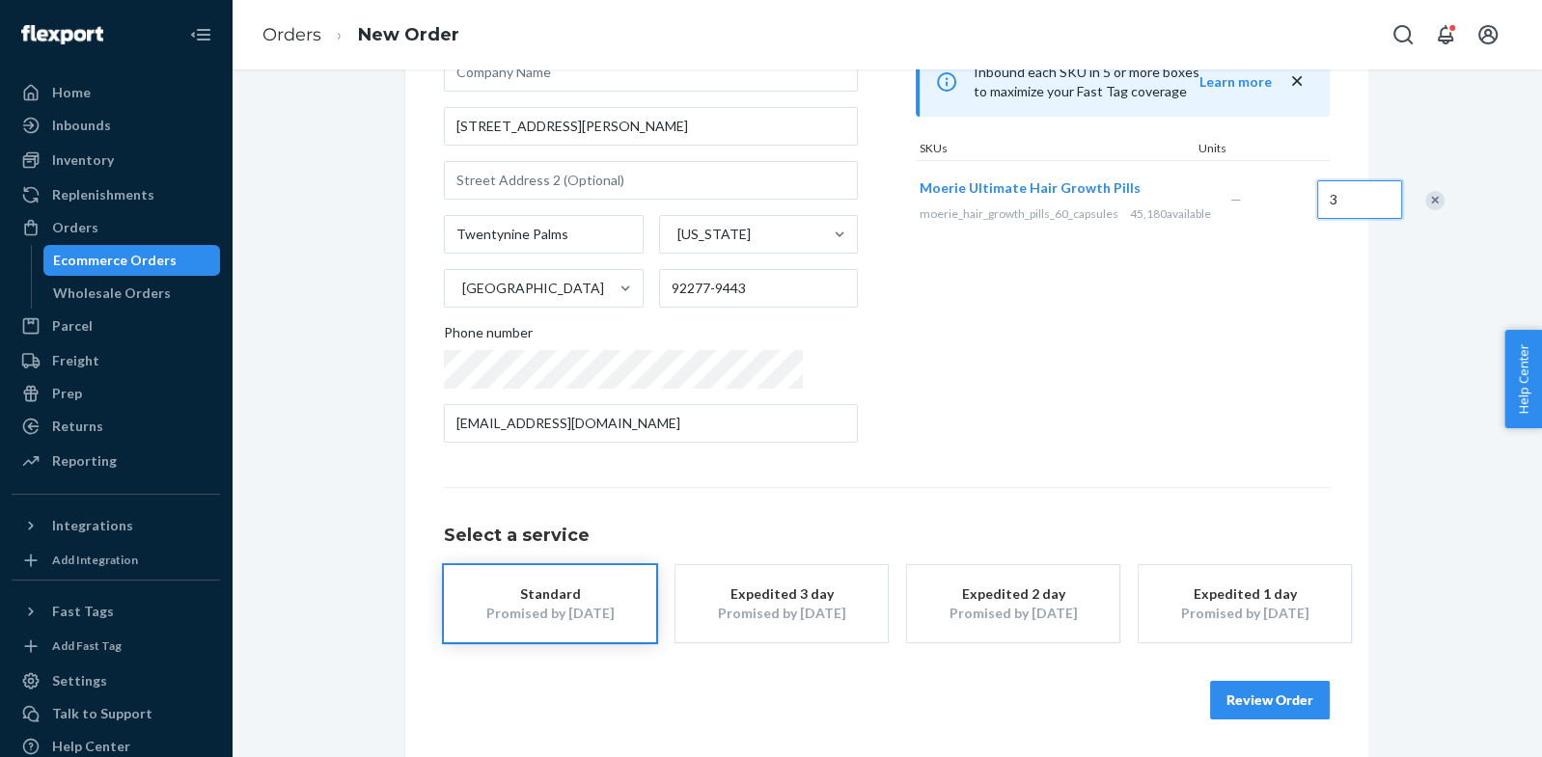
click at [1317, 216] on input "3" at bounding box center [1359, 199] width 85 height 39
drag, startPoint x: 1226, startPoint y: 298, endPoint x: 1216, endPoint y: 295, distance: 11.0
click at [1226, 297] on div "Products Search and select the content of your order here. Search and add produ…" at bounding box center [1123, 198] width 414 height 519
click at [1317, 214] on input "2" at bounding box center [1359, 199] width 85 height 39
type input "1"
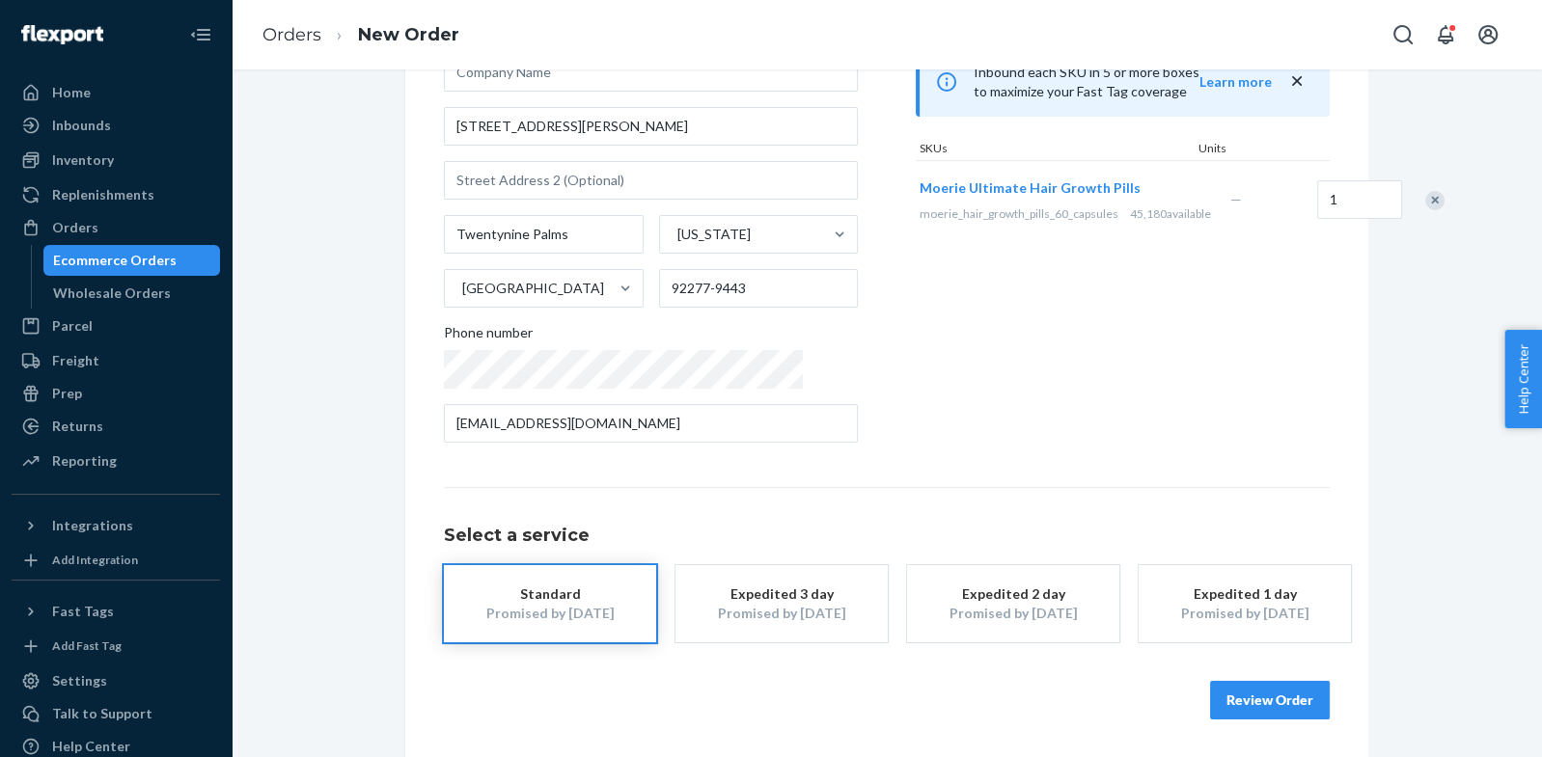
click at [1200, 274] on div "Products Search and select the content of your order here. Search and add produ…" at bounding box center [1123, 198] width 414 height 519
drag, startPoint x: 1274, startPoint y: 708, endPoint x: 1278, endPoint y: 698, distance: 10.4
click at [1274, 708] on button "Review Order" at bounding box center [1270, 700] width 120 height 39
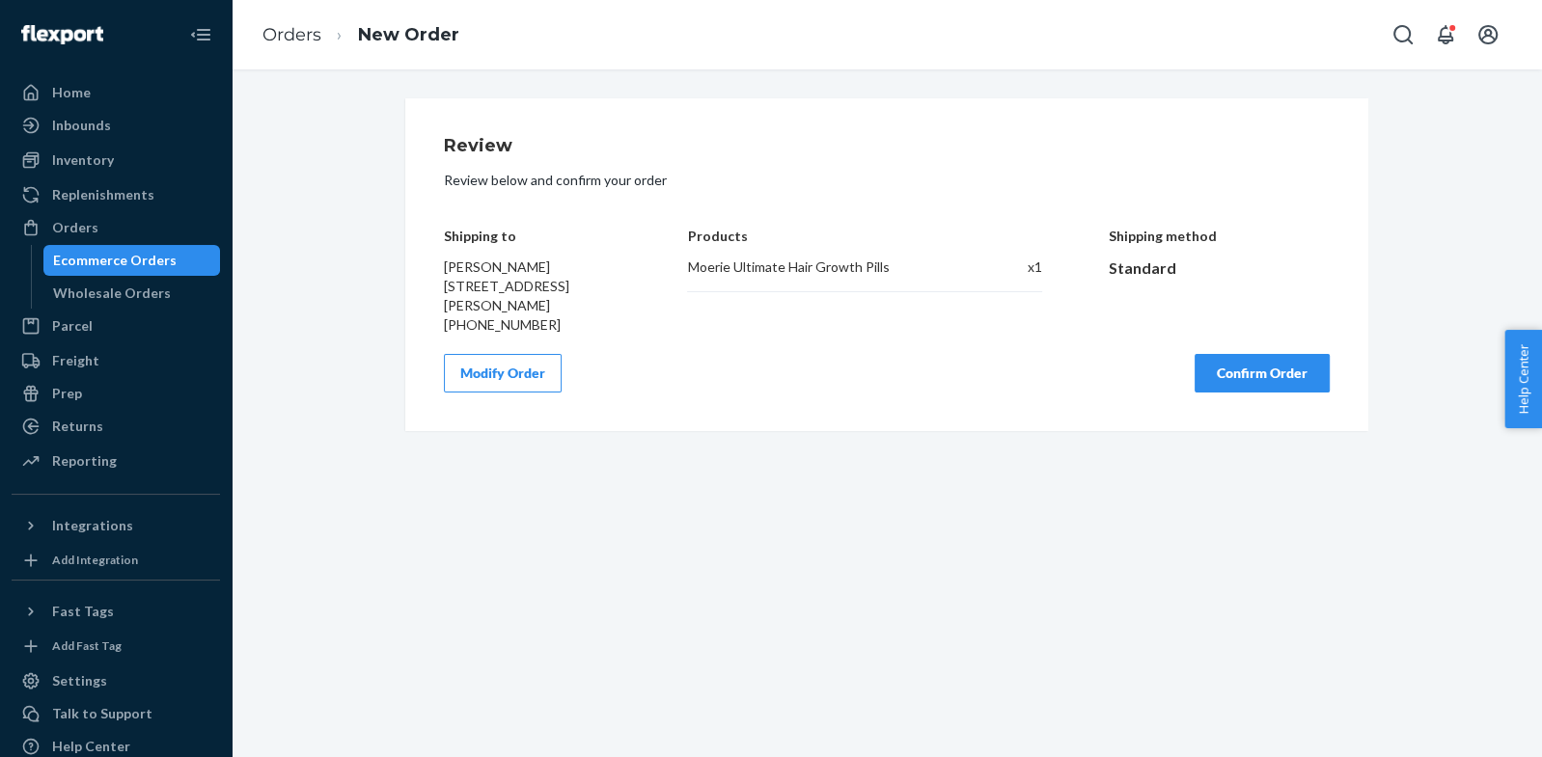
click at [1219, 393] on button "Confirm Order" at bounding box center [1261, 373] width 135 height 39
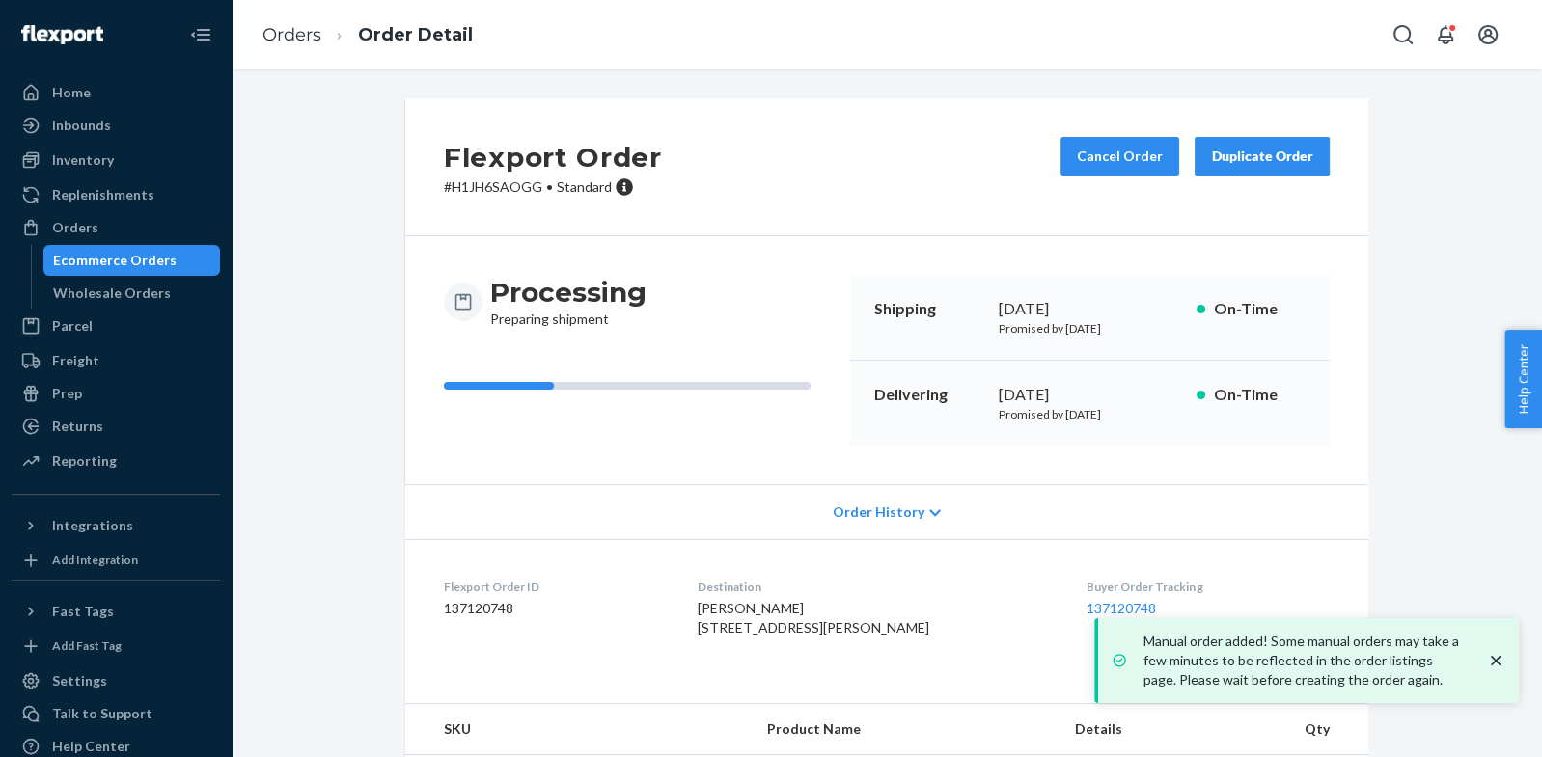
scroll to position [106, 0]
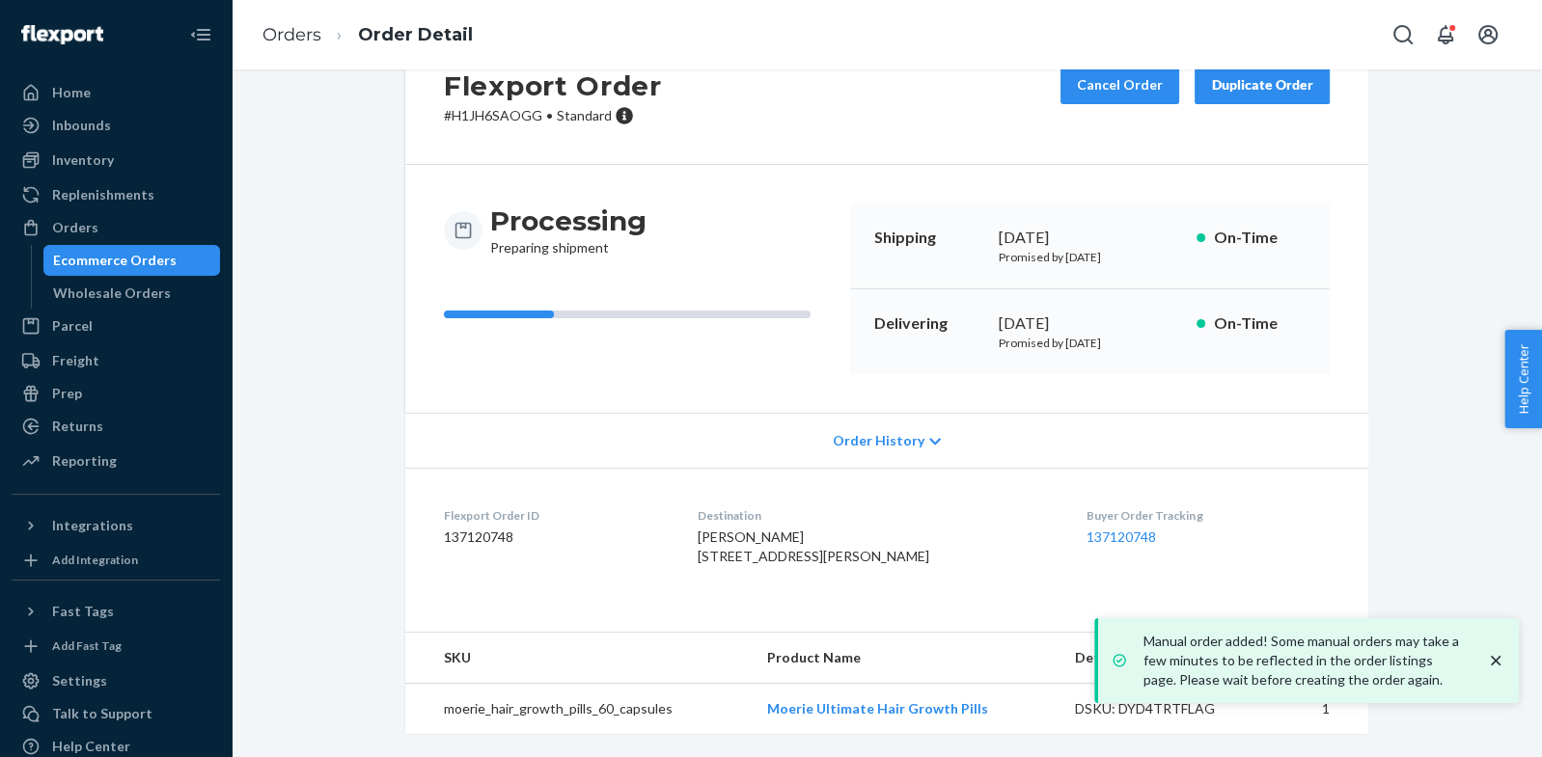
click at [490, 528] on dd "137120748" at bounding box center [555, 537] width 223 height 19
click at [491, 528] on dd "137120748" at bounding box center [555, 537] width 223 height 19
copy dd "137120748"
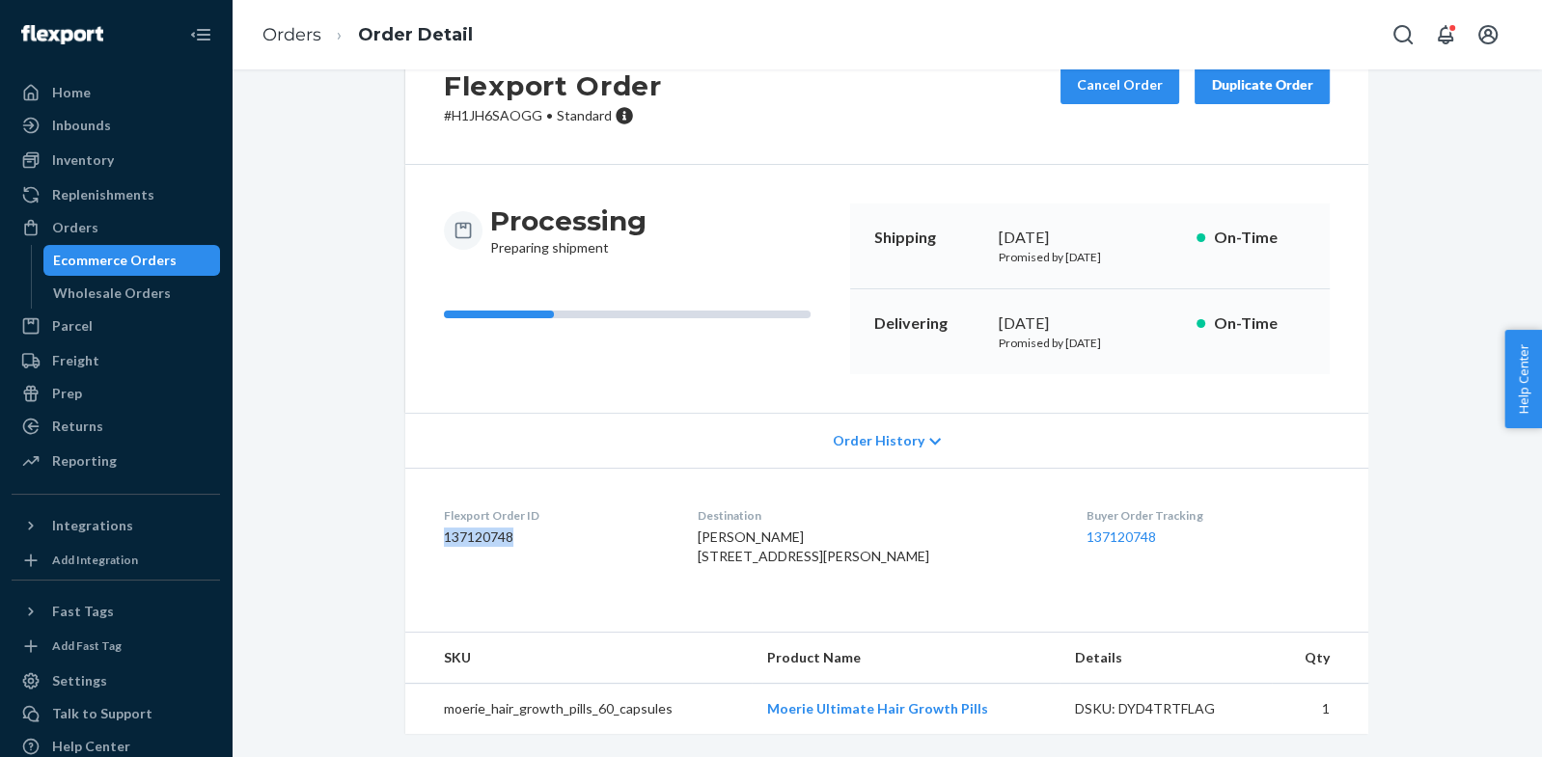
scroll to position [0, 0]
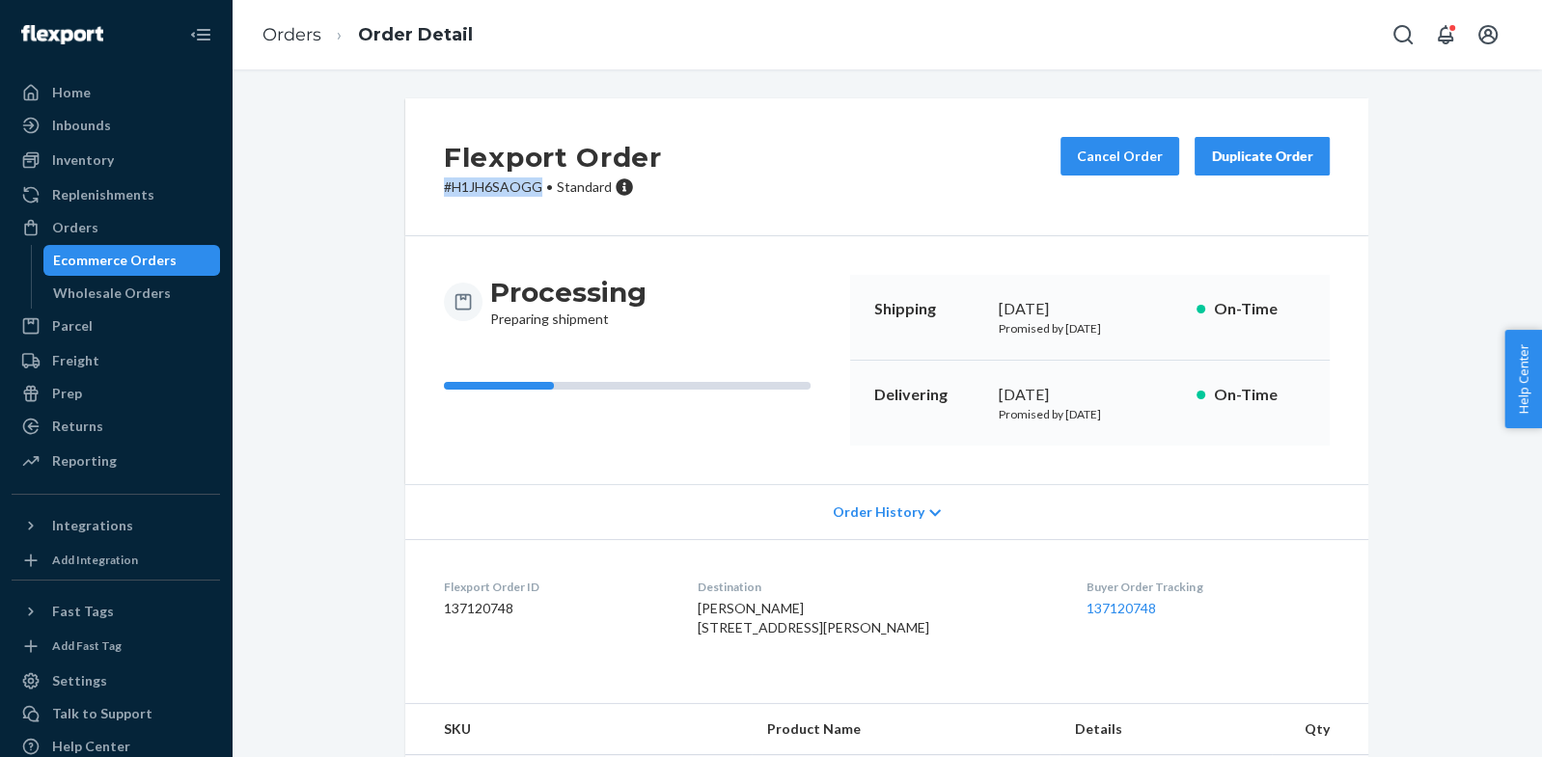
drag, startPoint x: 435, startPoint y: 185, endPoint x: 540, endPoint y: 189, distance: 105.2
click at [540, 189] on div "Flexport Order # H1JH6SAOGG • Standard Cancel Order Duplicate Order" at bounding box center [886, 167] width 963 height 138
copy p "# H1JH6SAOGG"
